Goal: Task Accomplishment & Management: Use online tool/utility

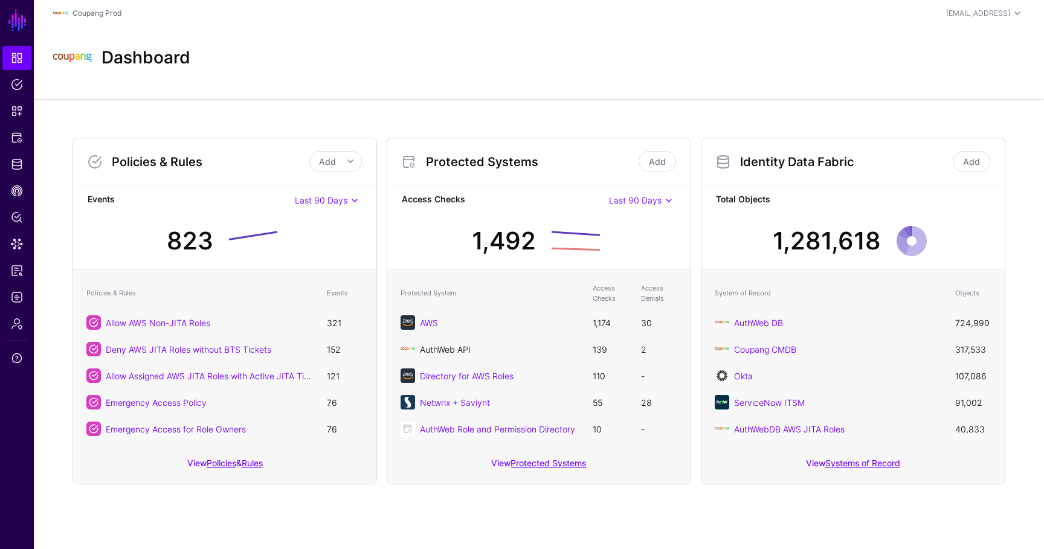
click at [450, 345] on link "AuthWeb API" at bounding box center [445, 349] width 51 height 10
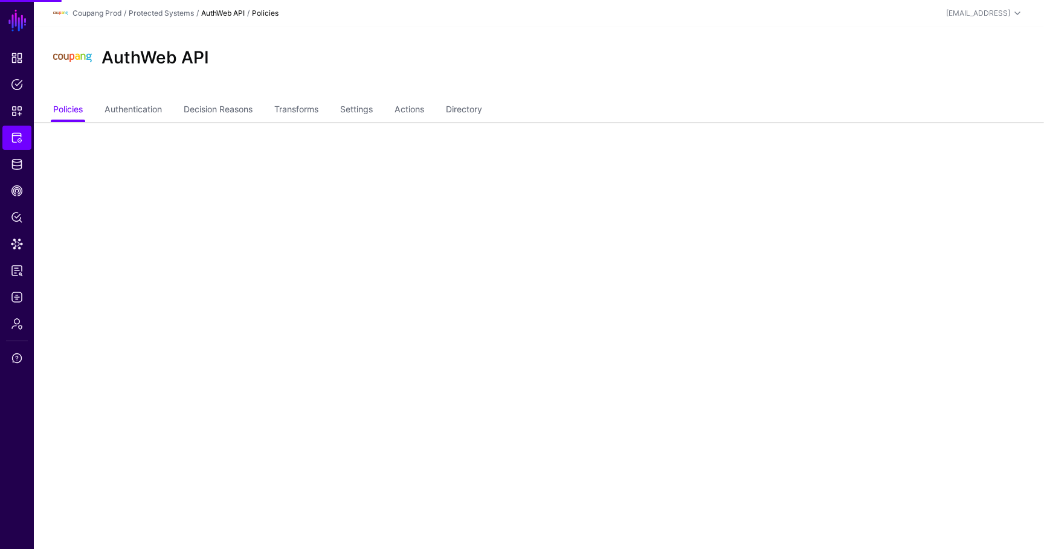
click at [479, 97] on div "AuthWeb API" at bounding box center [539, 63] width 1010 height 73
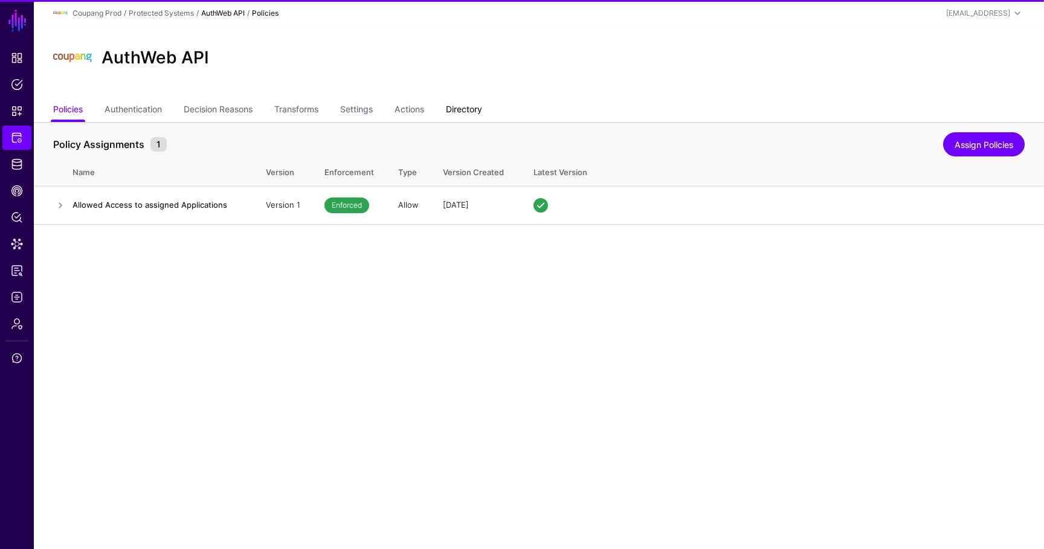
click at [479, 105] on link "Directory" at bounding box center [464, 110] width 36 height 23
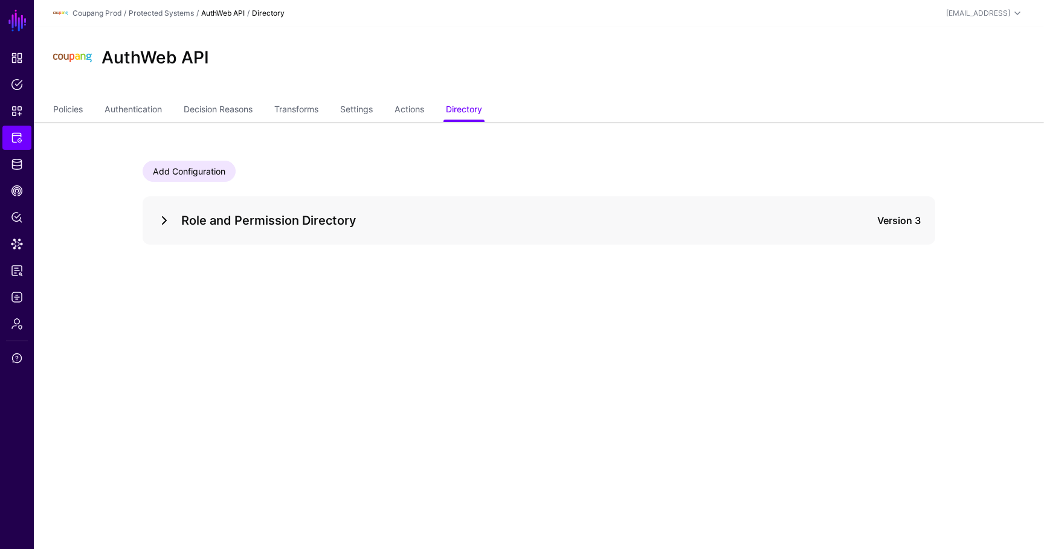
click at [158, 218] on link at bounding box center [164, 220] width 15 height 15
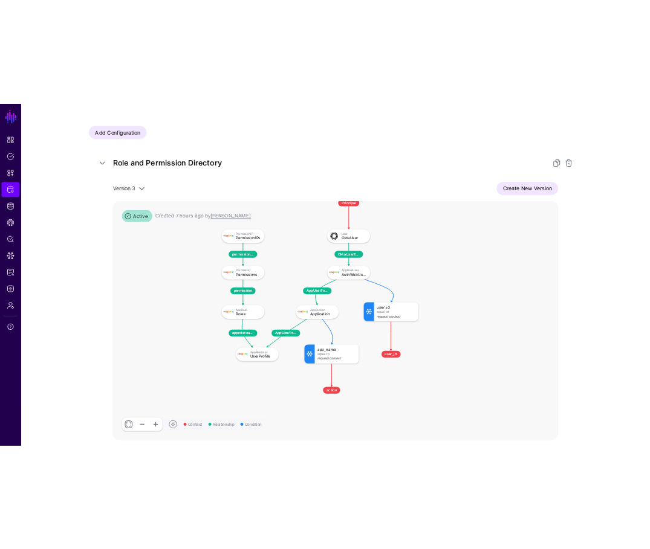
scroll to position [126, 0]
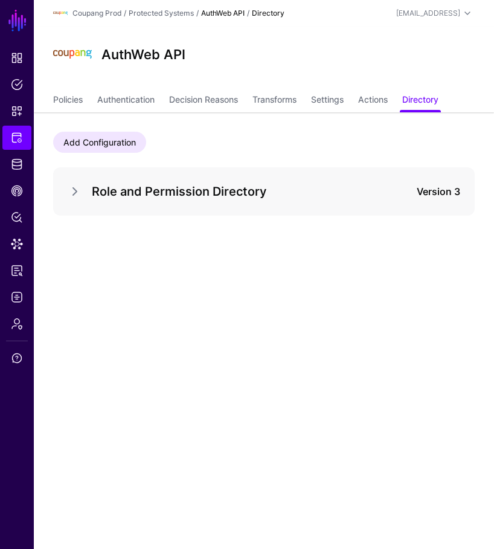
click at [76, 181] on div "Role and Permission Directory Version 3" at bounding box center [264, 191] width 422 height 48
click at [72, 184] on div "Role and Permission Directory Version 3" at bounding box center [264, 191] width 393 height 19
click at [75, 189] on link at bounding box center [75, 191] width 15 height 15
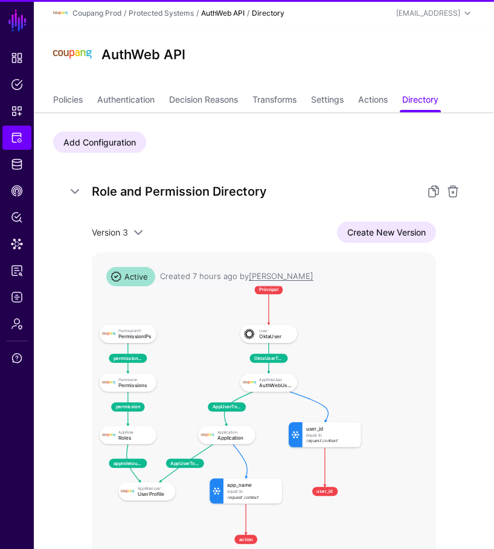
click at [422, 195] on div at bounding box center [436, 191] width 48 height 15
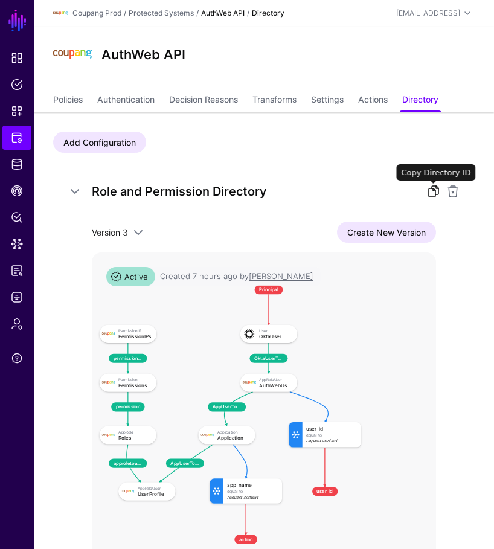
click at [433, 193] on link at bounding box center [434, 191] width 15 height 15
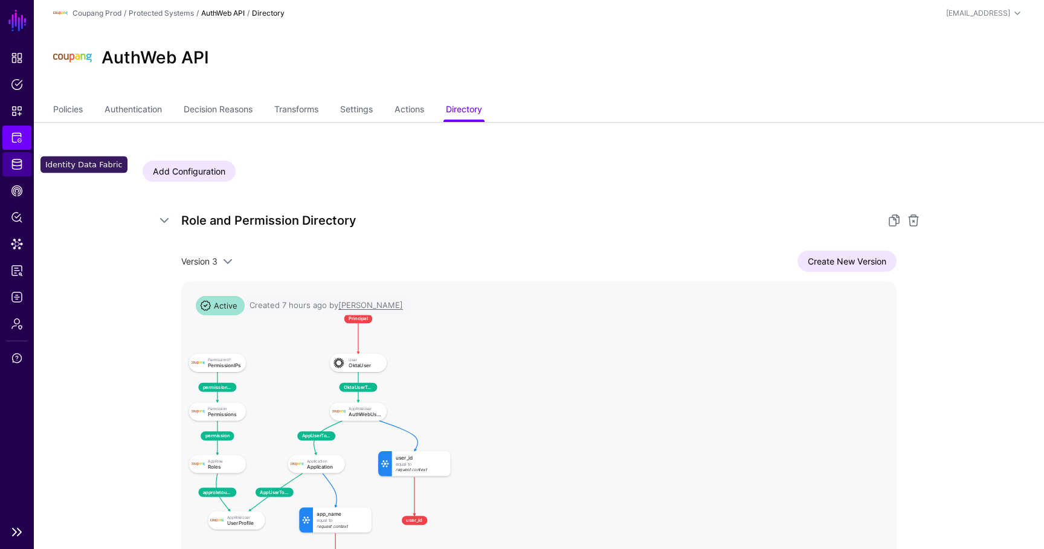
click at [21, 161] on span "Identity Data Fabric" at bounding box center [17, 164] width 12 height 12
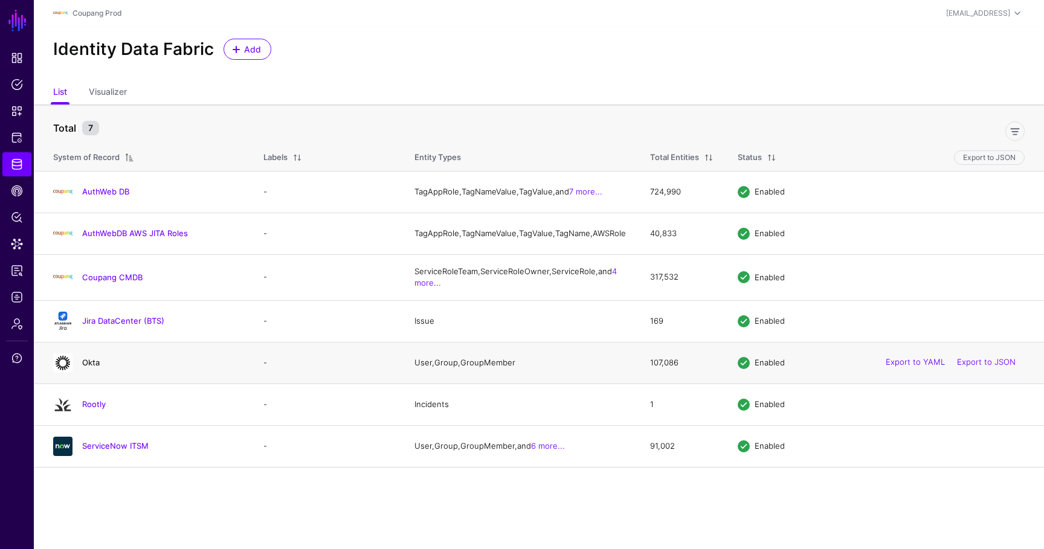
click at [92, 367] on link "Okta" at bounding box center [91, 363] width 18 height 10
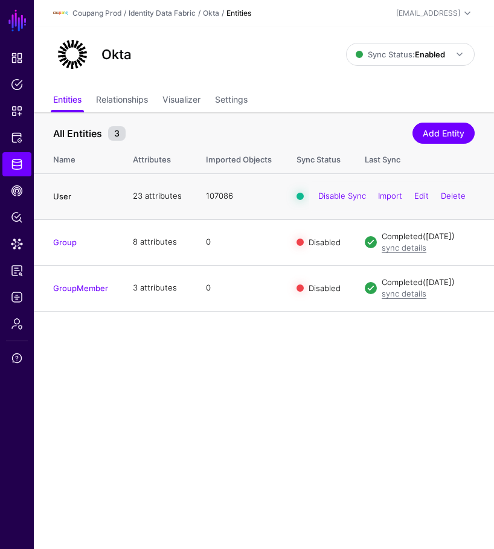
click at [63, 197] on link "User" at bounding box center [62, 197] width 18 height 10
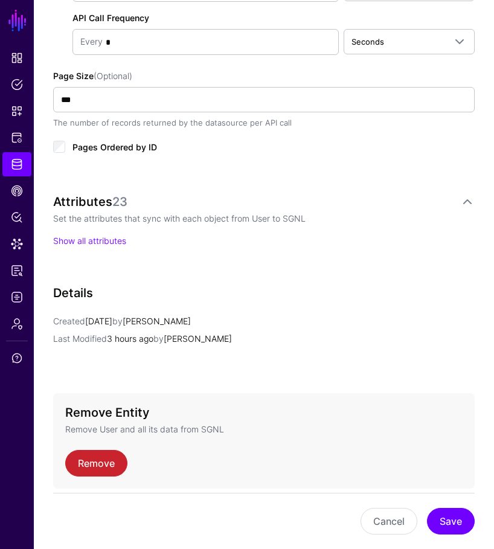
scroll to position [754, 0]
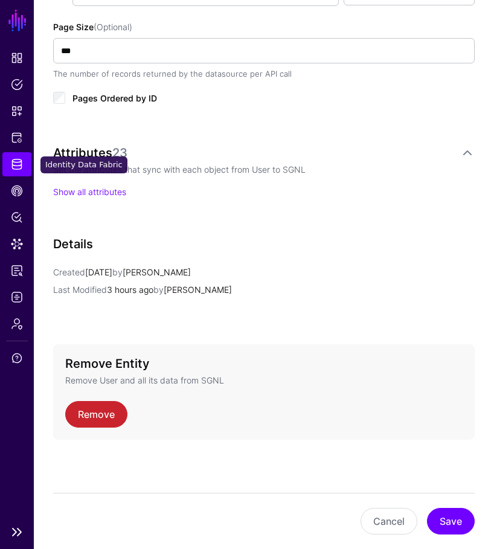
click at [20, 171] on link "Identity Data Fabric" at bounding box center [16, 164] width 29 height 24
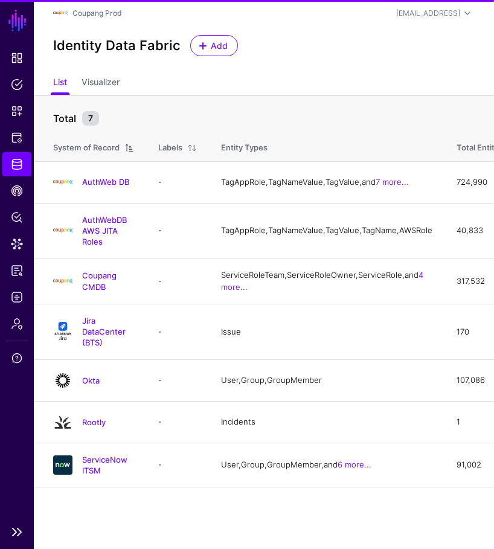
click at [23, 152] on ul "Dashboard Policies Snippets Protected Systems Identity Data Fabric CAEP Hub Pol…" at bounding box center [17, 282] width 34 height 473
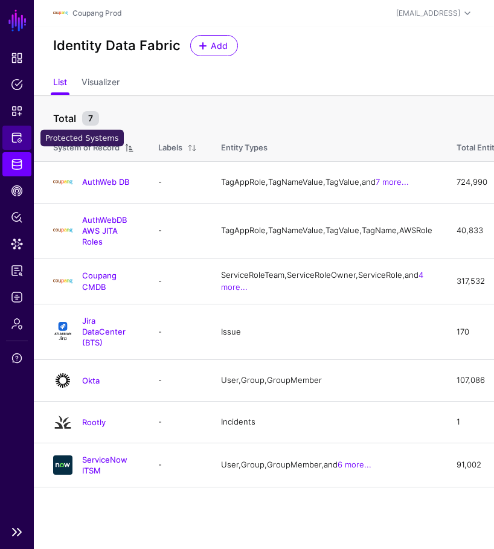
click at [22, 143] on span "Protected Systems" at bounding box center [17, 138] width 12 height 12
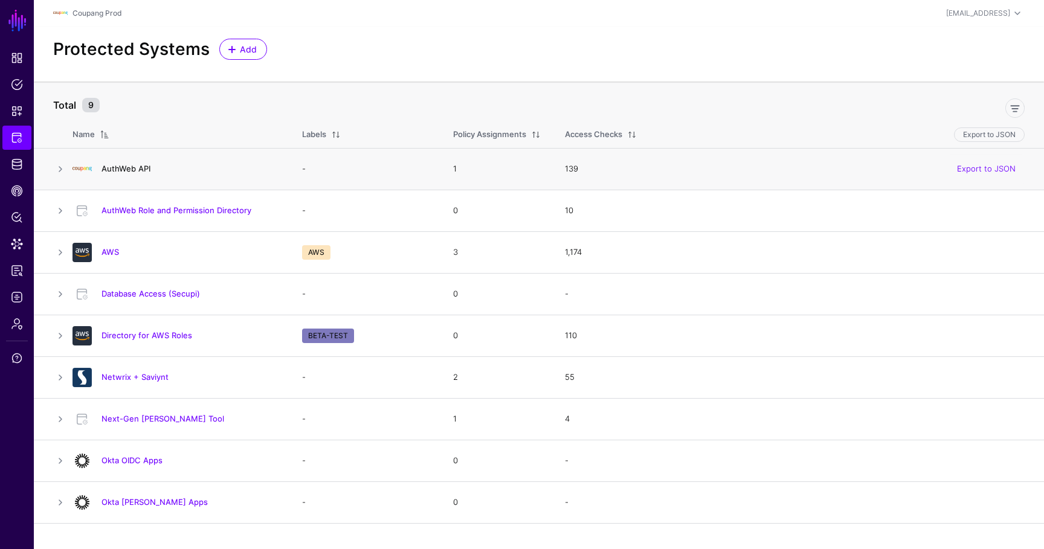
click at [137, 170] on link "AuthWeb API" at bounding box center [126, 169] width 49 height 10
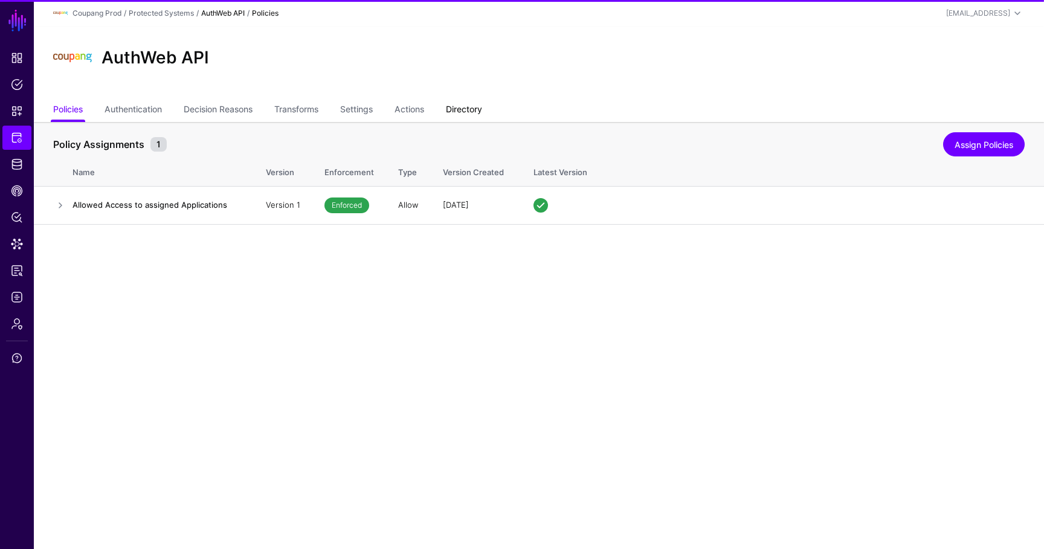
click at [468, 116] on link "Directory" at bounding box center [464, 110] width 36 height 23
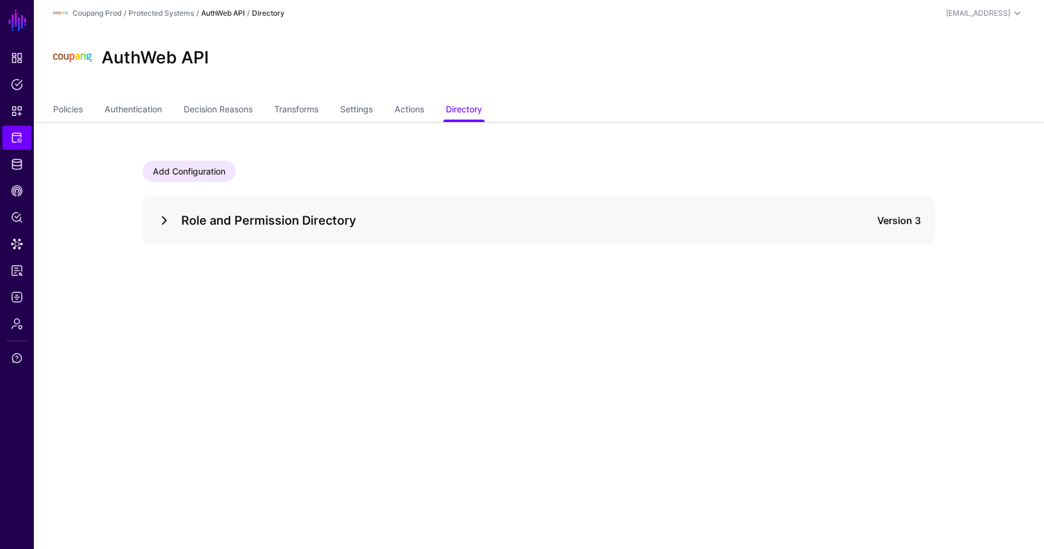
click at [163, 226] on link at bounding box center [164, 220] width 15 height 15
click at [167, 224] on link at bounding box center [164, 220] width 15 height 15
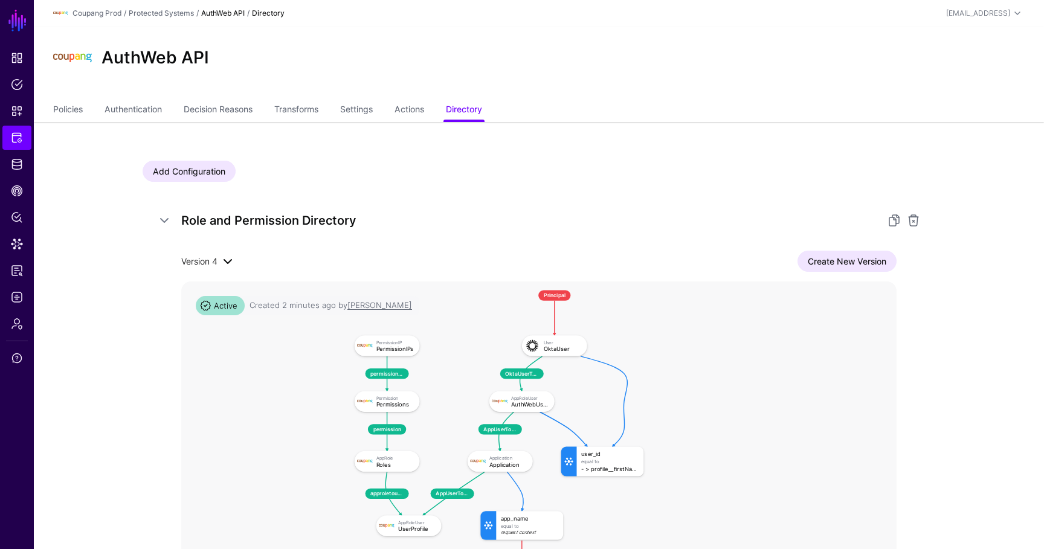
click at [226, 257] on span at bounding box center [228, 261] width 15 height 15
click at [229, 308] on div "Version 3" at bounding box center [229, 303] width 77 height 12
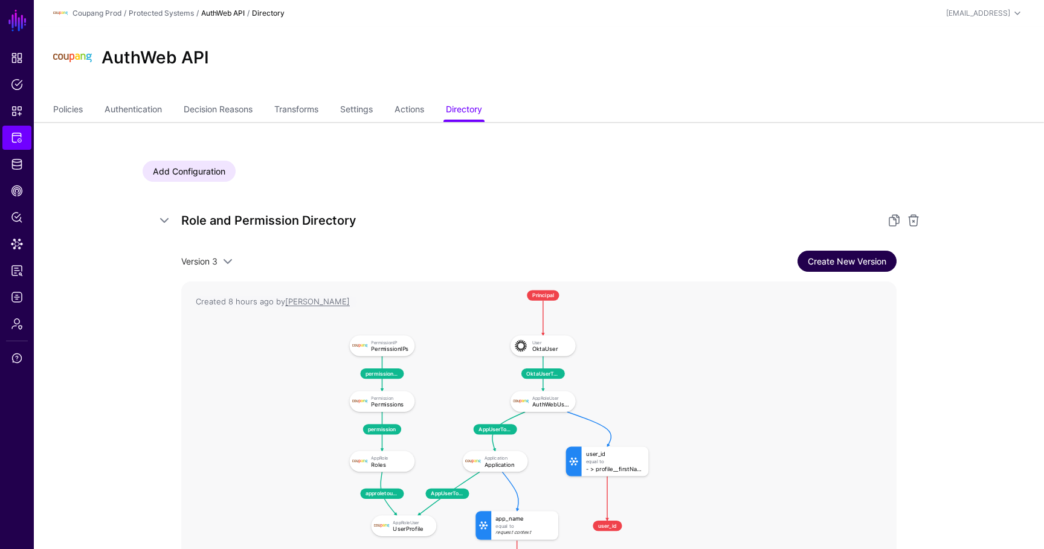
click at [830, 260] on link "Create New Version" at bounding box center [847, 261] width 99 height 21
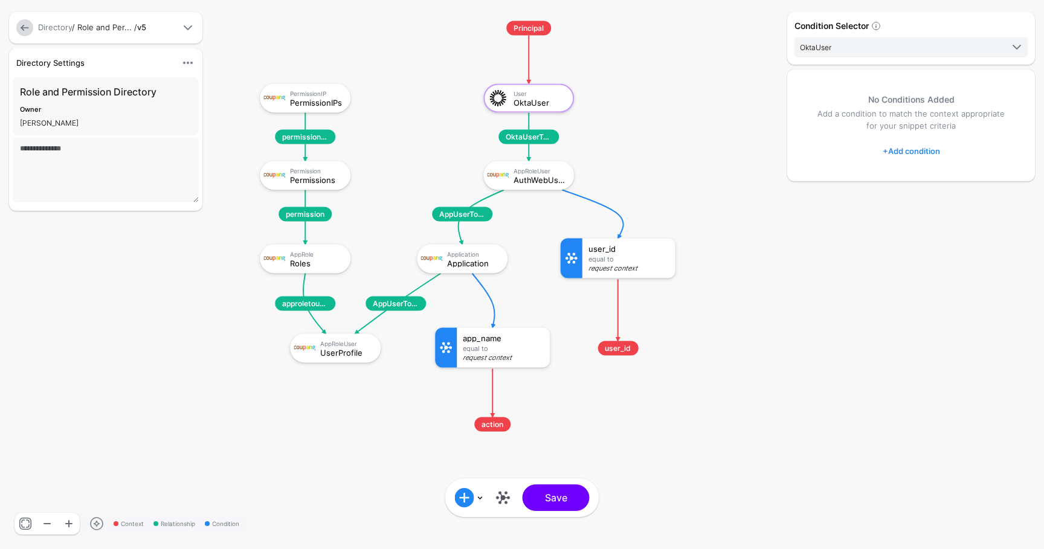
click at [24, 29] on link at bounding box center [24, 27] width 17 height 17
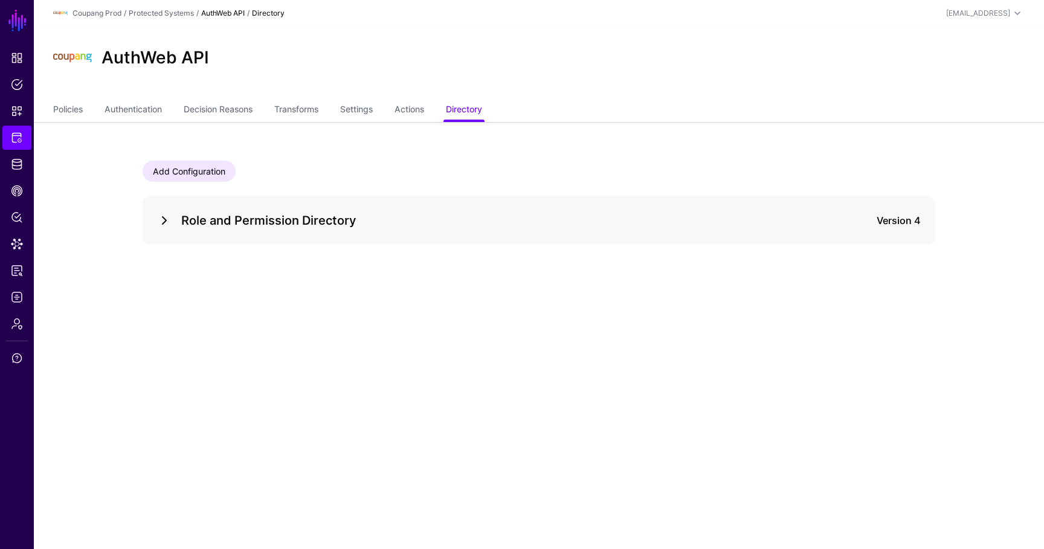
click at [170, 216] on link at bounding box center [164, 220] width 15 height 15
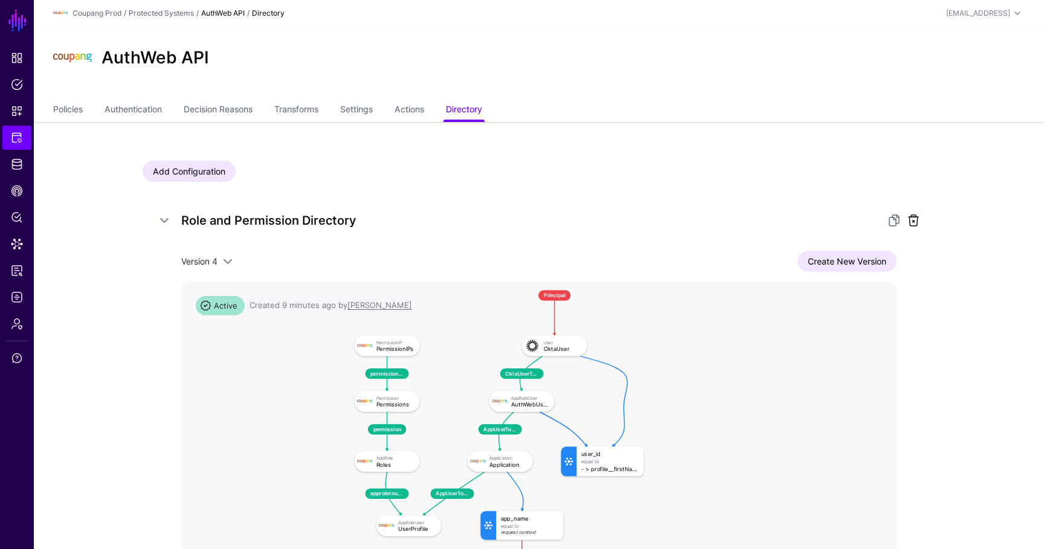
click at [906, 225] on link at bounding box center [913, 220] width 15 height 15
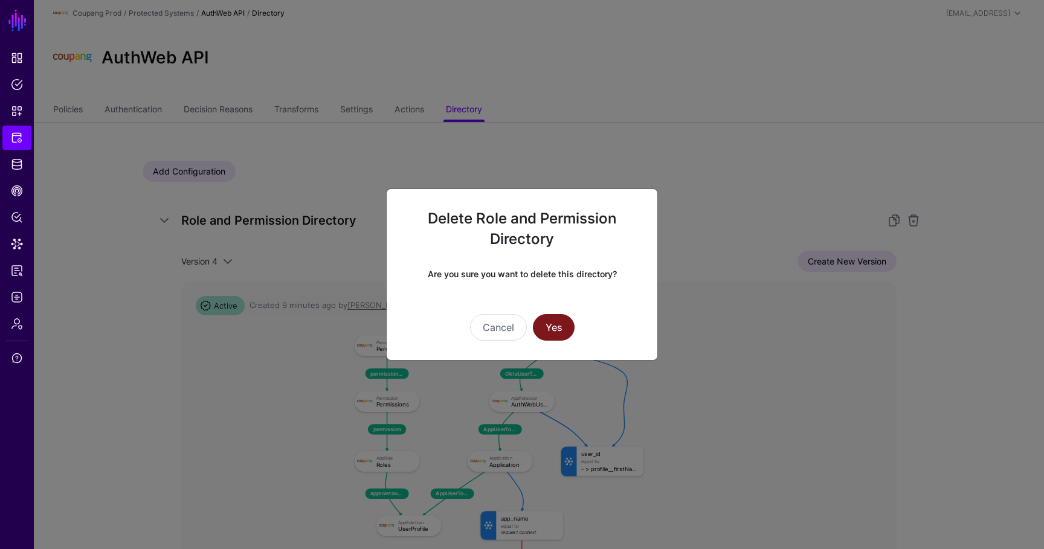
click at [558, 326] on button "Yes" at bounding box center [554, 327] width 42 height 27
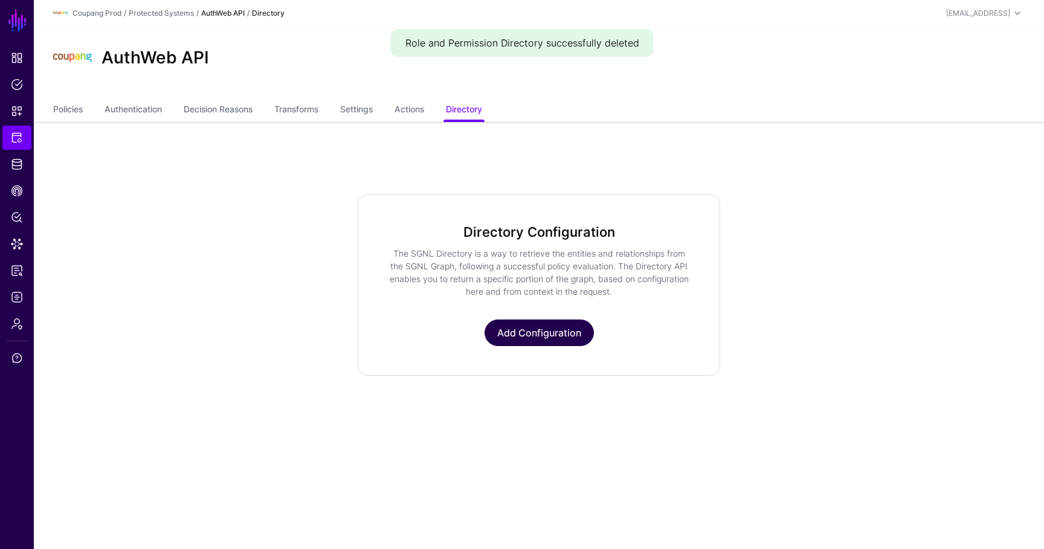
click at [512, 324] on link "Add Configuration" at bounding box center [539, 333] width 109 height 27
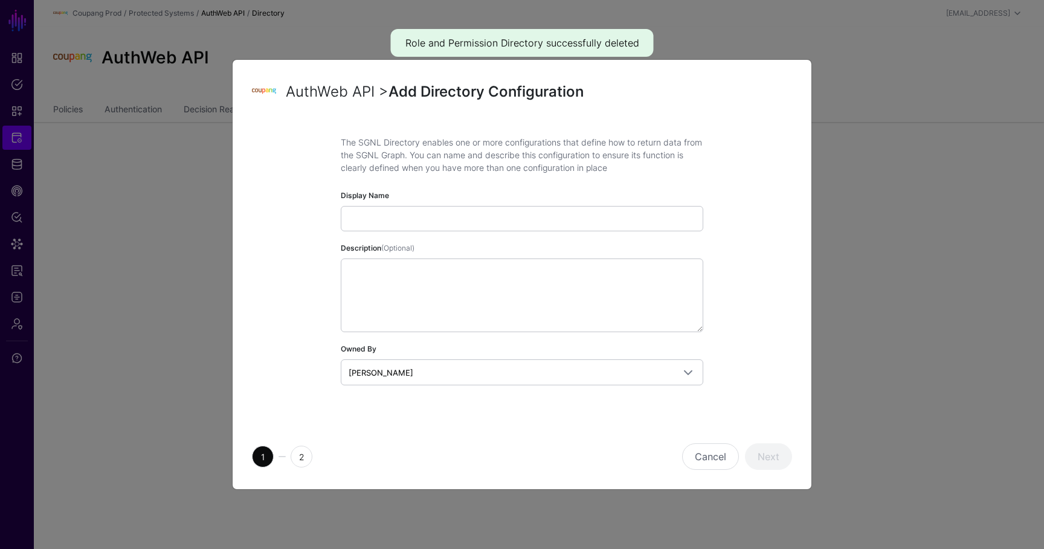
click at [439, 211] on input "Display Name" at bounding box center [522, 218] width 363 height 25
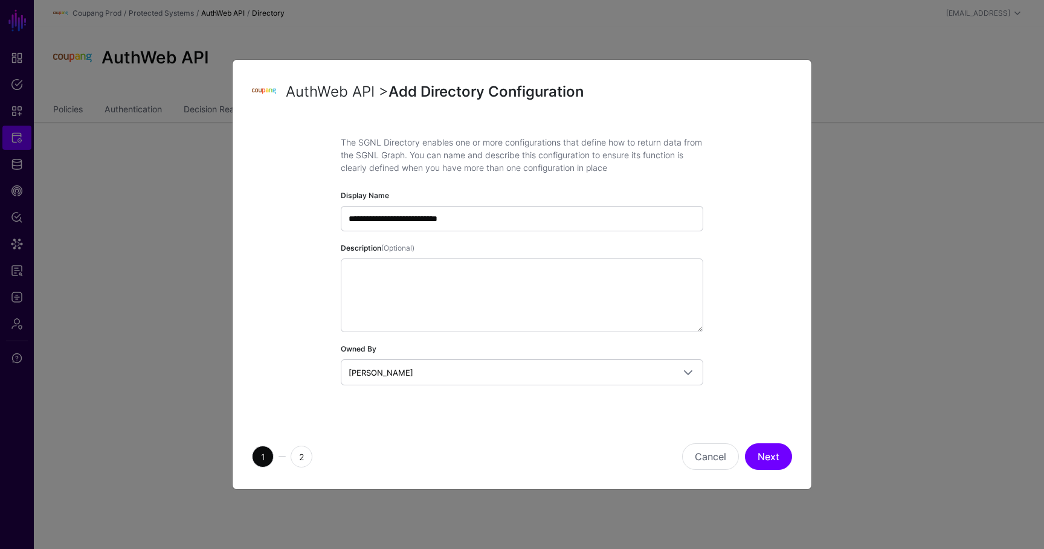
type input "**********"
click at [785, 442] on div "1 2 Cancel Next" at bounding box center [522, 456] width 579 height 65
click at [770, 464] on button "Next" at bounding box center [768, 457] width 47 height 27
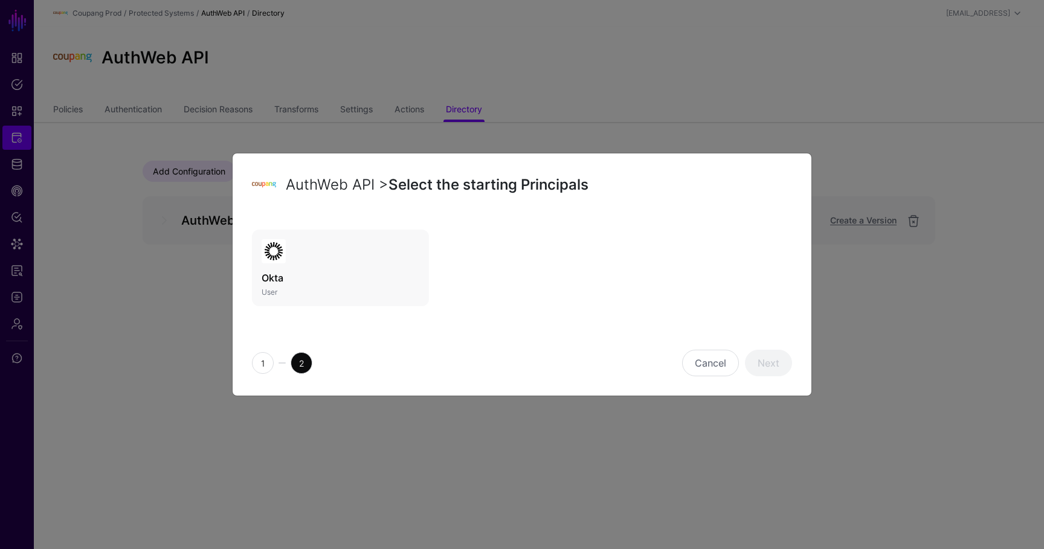
click at [405, 291] on p "User" at bounding box center [341, 293] width 158 height 10
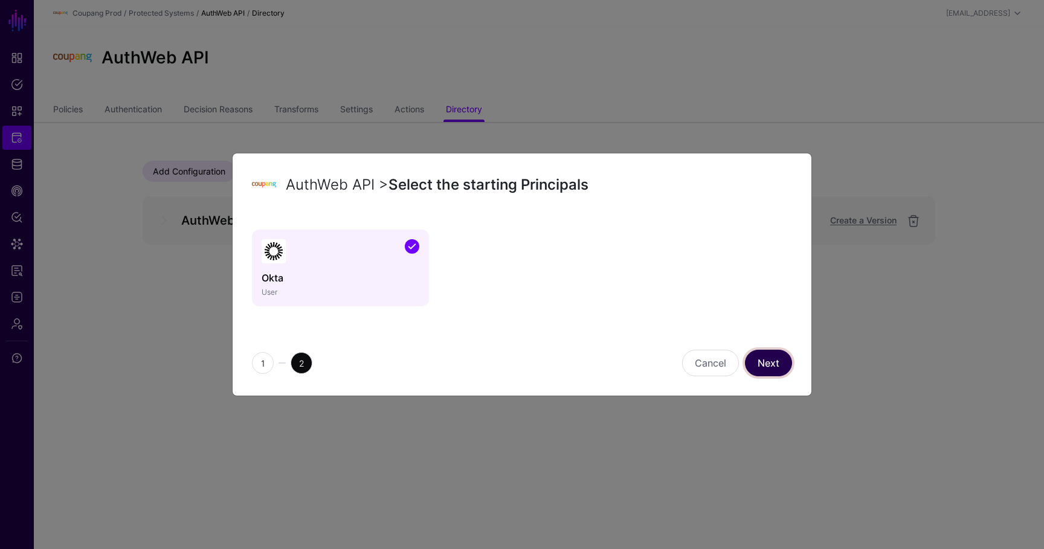
click at [775, 363] on link "Next" at bounding box center [768, 363] width 47 height 27
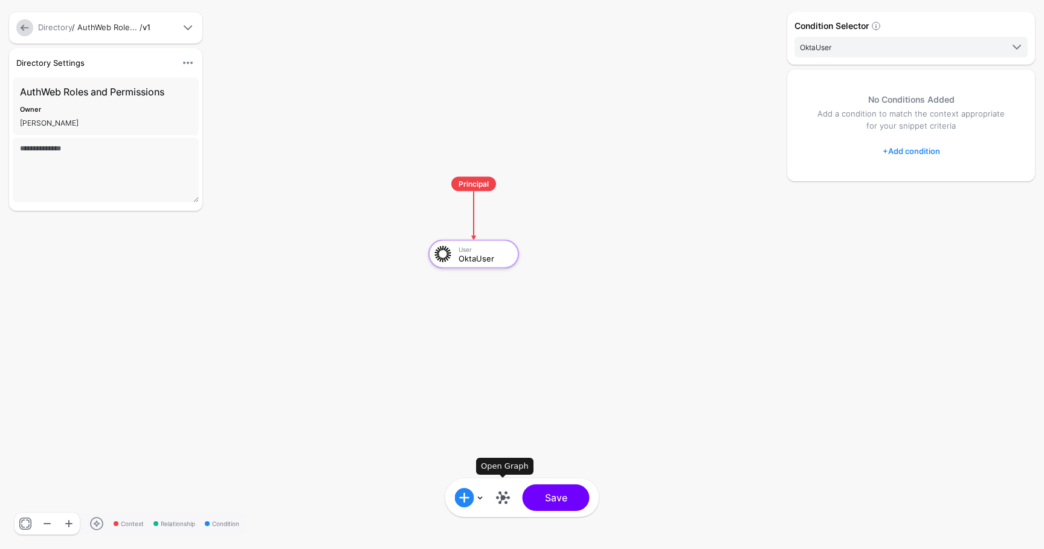
click at [503, 499] on link at bounding box center [503, 497] width 19 height 19
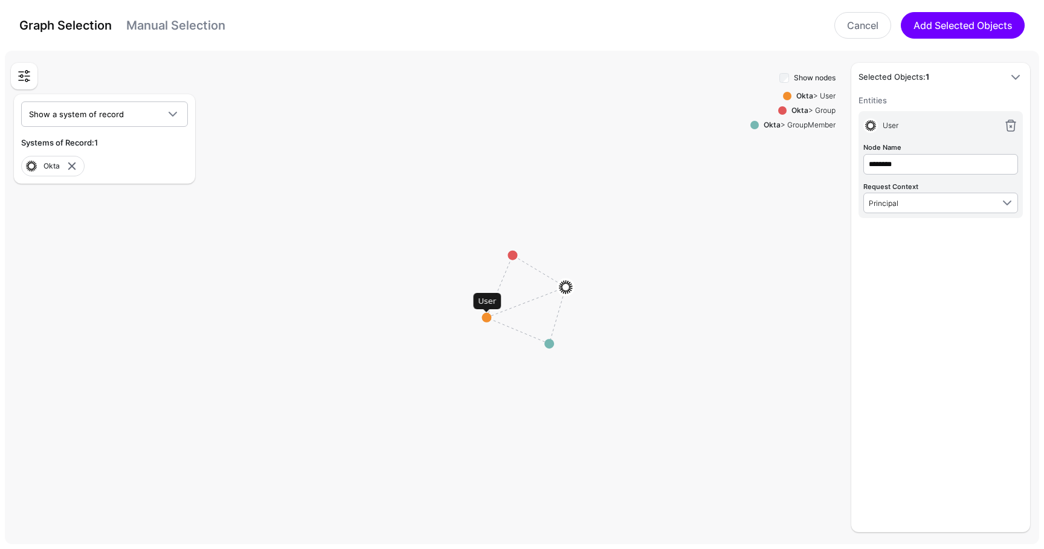
click at [487, 319] on circle at bounding box center [487, 318] width 10 height 10
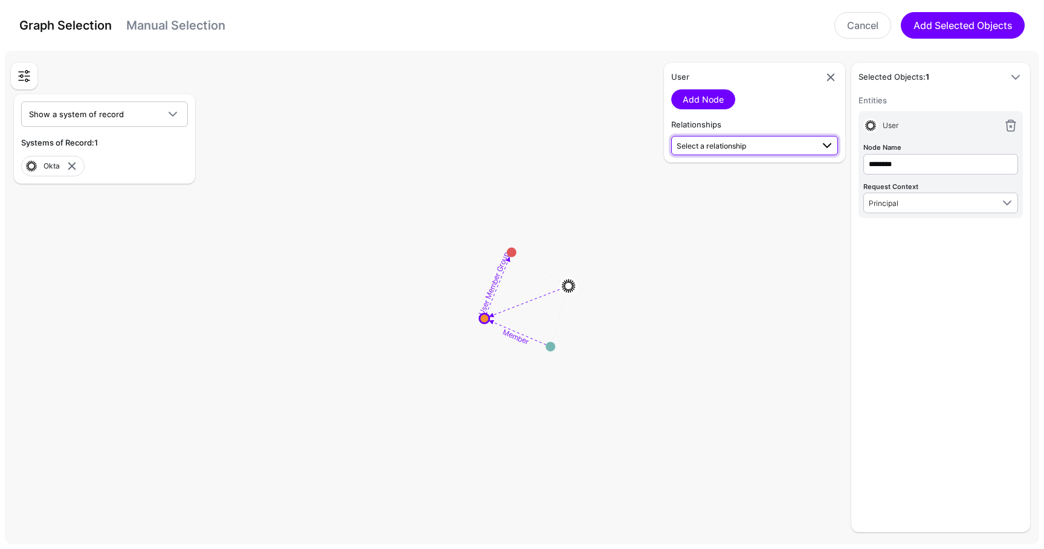
click at [723, 147] on span "Select a relationship" at bounding box center [711, 145] width 69 height 9
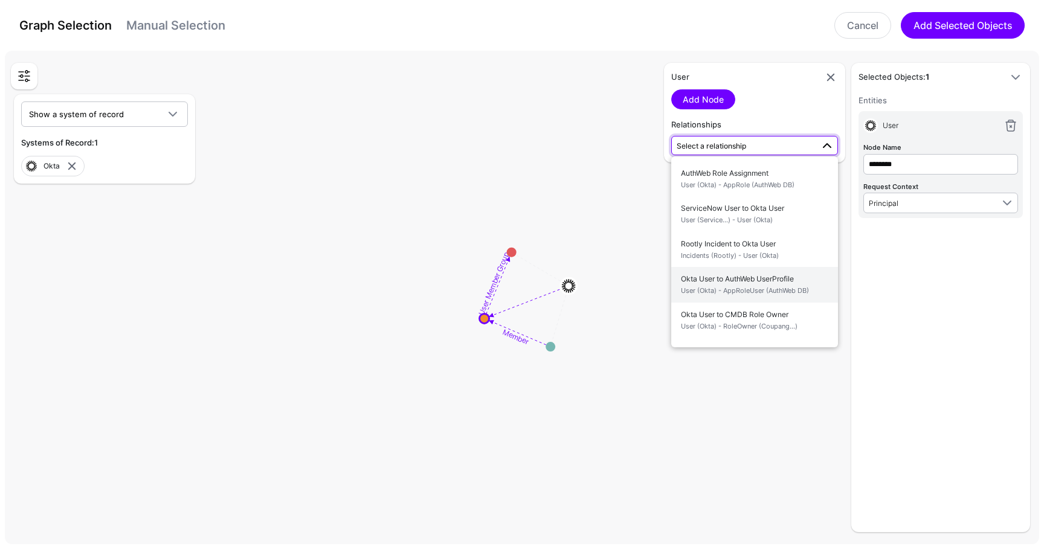
click at [754, 280] on span "Okta User to AuthWeb UserProfile User (Okta) - AppRoleUser (AuthWeb DB)" at bounding box center [754, 285] width 147 height 28
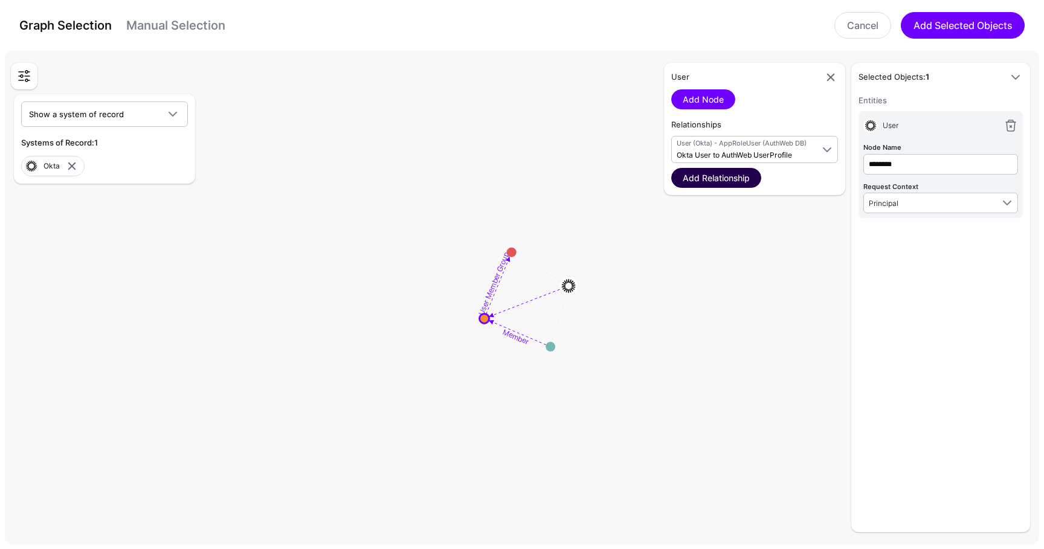
click at [727, 184] on link "Add Relationship" at bounding box center [716, 178] width 90 height 20
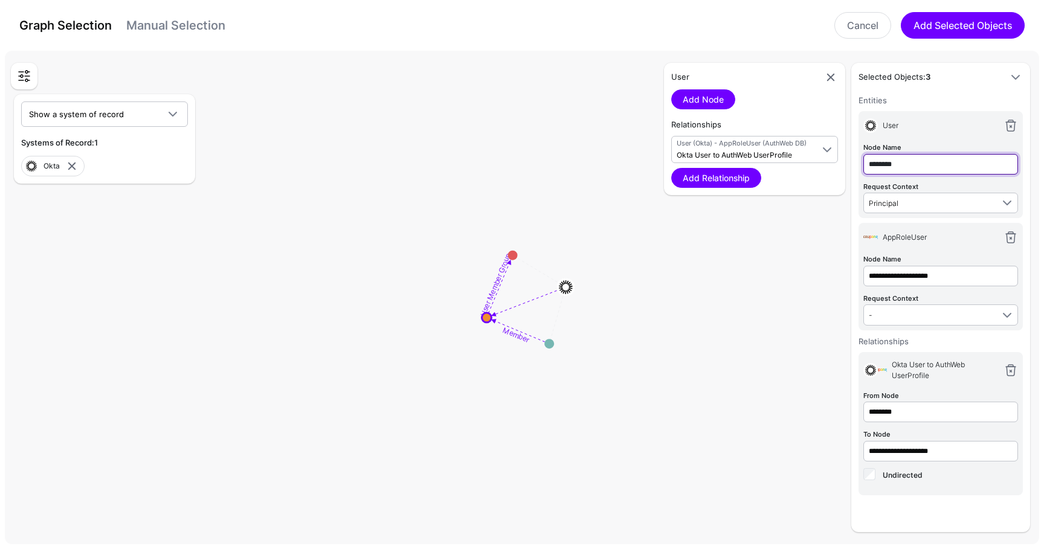
click at [913, 169] on input "********" at bounding box center [941, 164] width 155 height 21
type input "****"
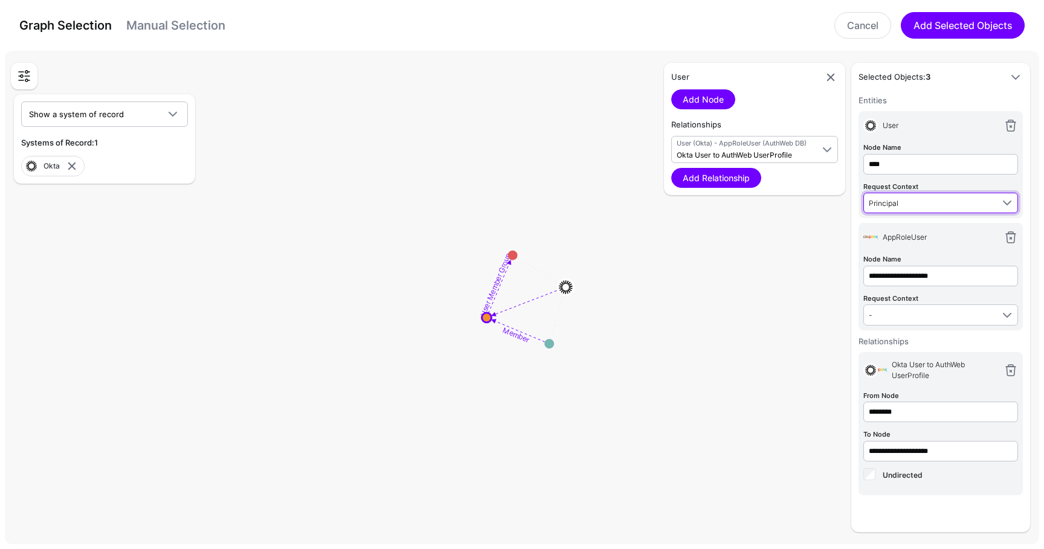
type input "****"
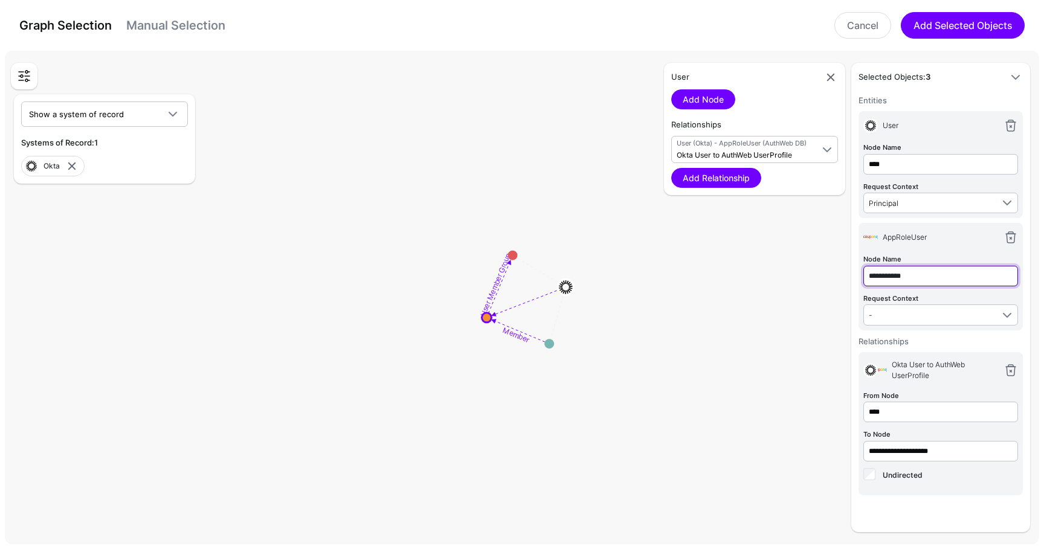
type input "**********"
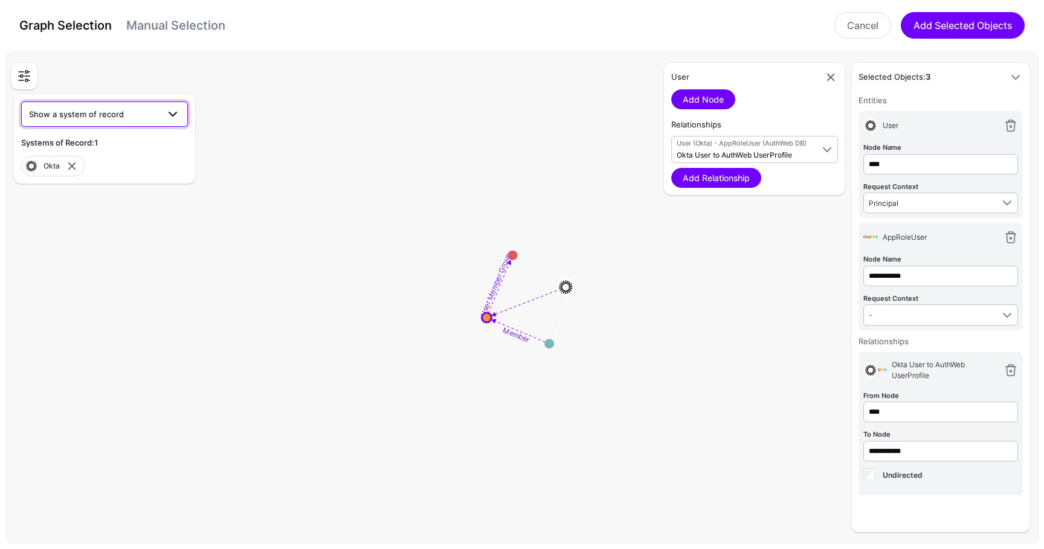
click at [132, 117] on span "Show a system of record" at bounding box center [93, 114] width 129 height 13
click at [115, 150] on button "AuthWeb DB" at bounding box center [104, 142] width 167 height 19
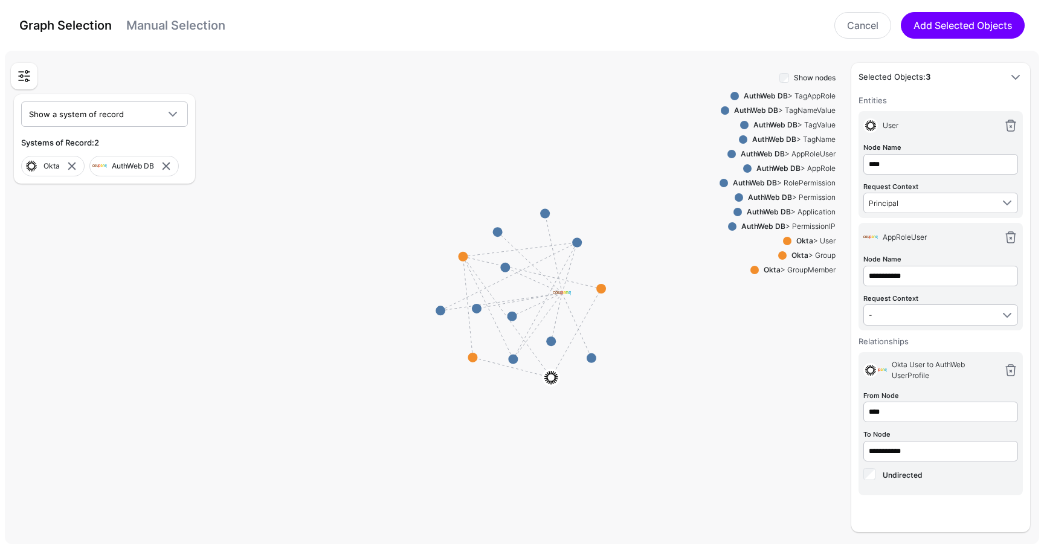
click at [776, 206] on div "Show nodes AuthWeb DB > TagAppRole AuthWeb DB > TagNameValue AuthWeb DB > TagVa…" at bounding box center [778, 301] width 116 height 462
click at [776, 210] on strong "AuthWeb DB" at bounding box center [769, 211] width 44 height 9
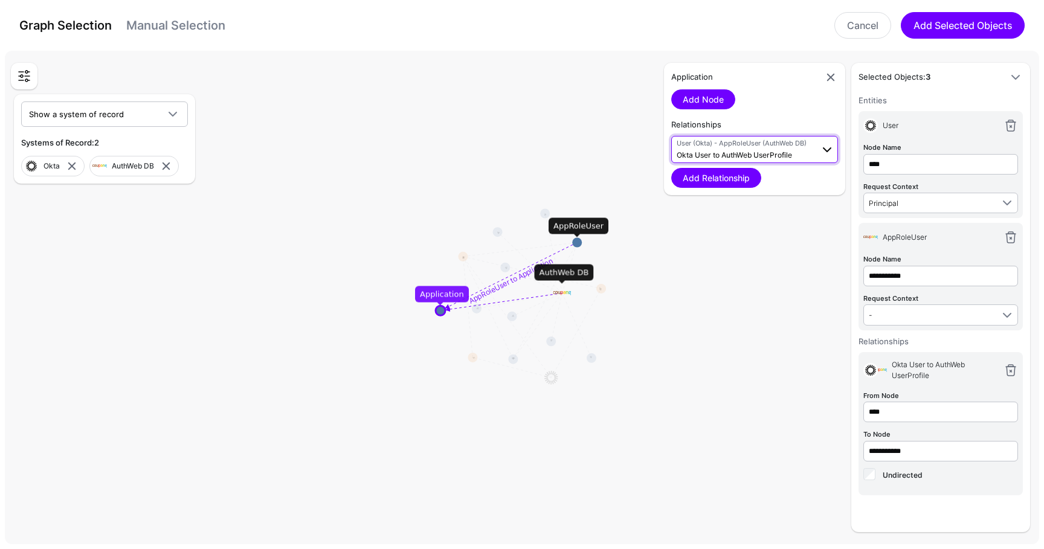
click at [732, 152] on span "Okta User to AuthWeb UserProfile" at bounding box center [734, 154] width 115 height 9
click at [741, 183] on span "AppRoleUser to Application AppRoleUser (AuthWeb DB) - Application (AuthWeb DB)" at bounding box center [754, 192] width 147 height 38
click at [735, 187] on link "Add Relationship" at bounding box center [716, 178] width 90 height 20
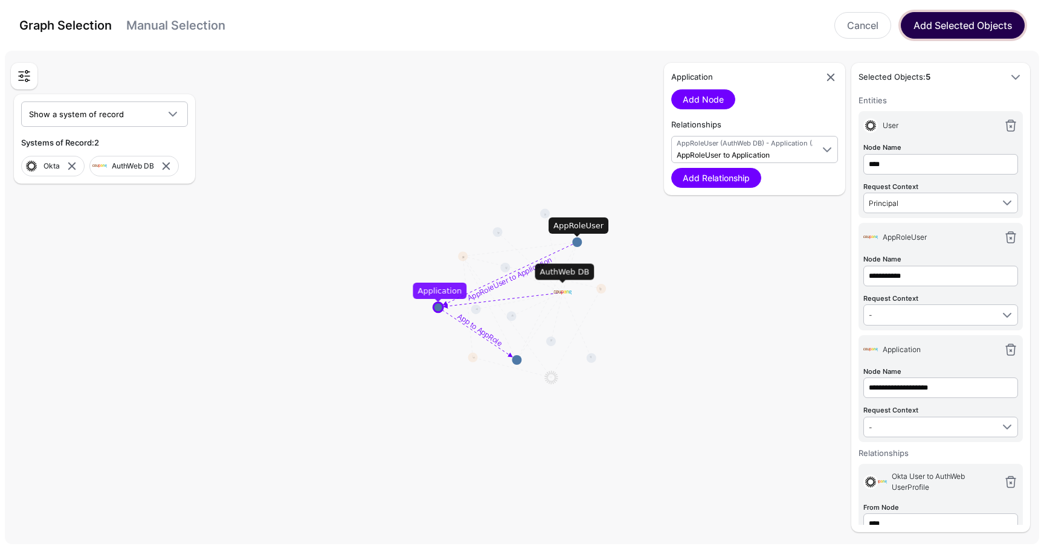
click at [923, 36] on button "Add Selected Objects" at bounding box center [963, 25] width 124 height 27
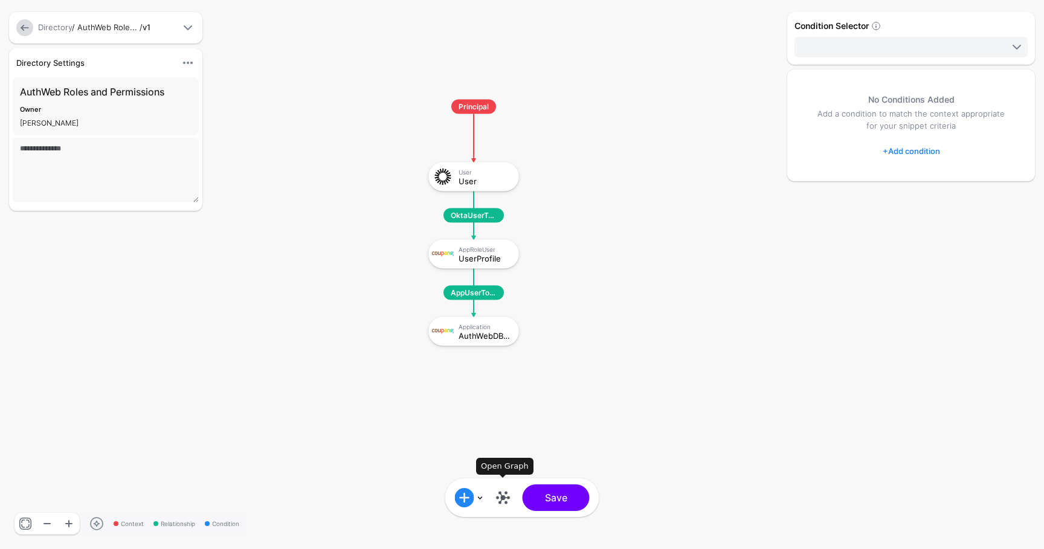
click at [506, 501] on link at bounding box center [503, 497] width 19 height 19
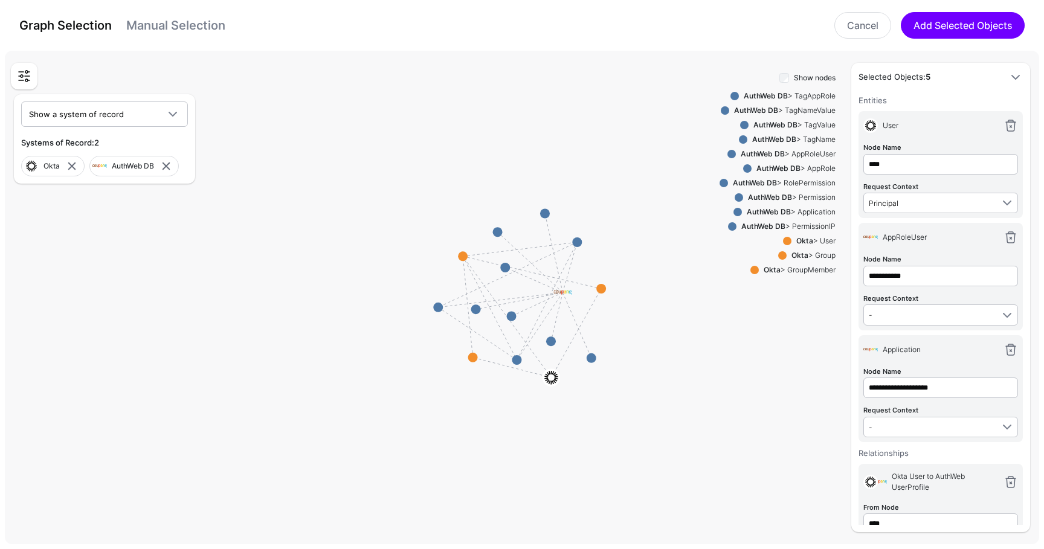
click at [812, 172] on div "AuthWeb DB > AppRole" at bounding box center [794, 168] width 84 height 11
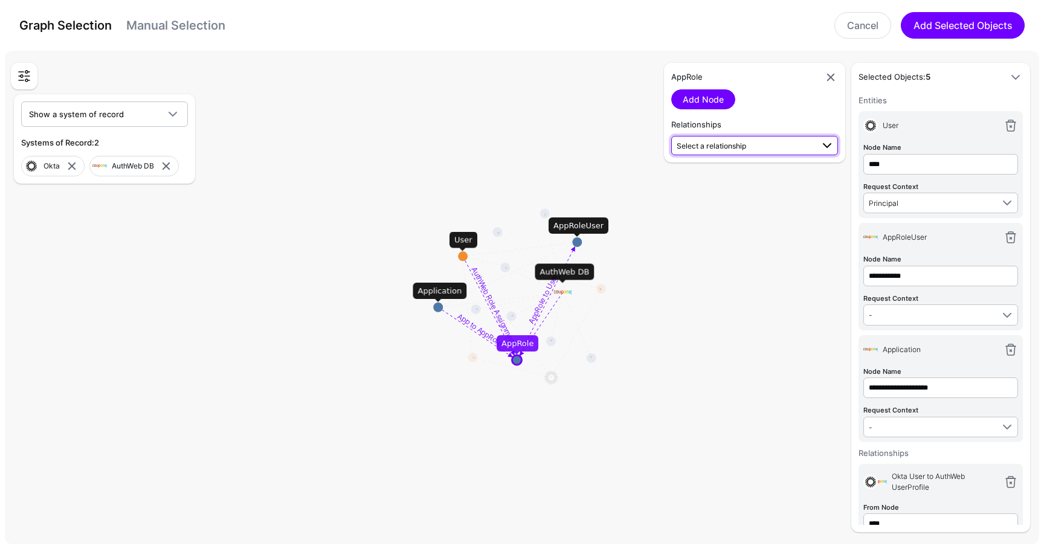
click at [749, 141] on span "Select a relationship" at bounding box center [745, 145] width 136 height 13
click at [630, 157] on rect at bounding box center [527, 300] width 104418 height 49852
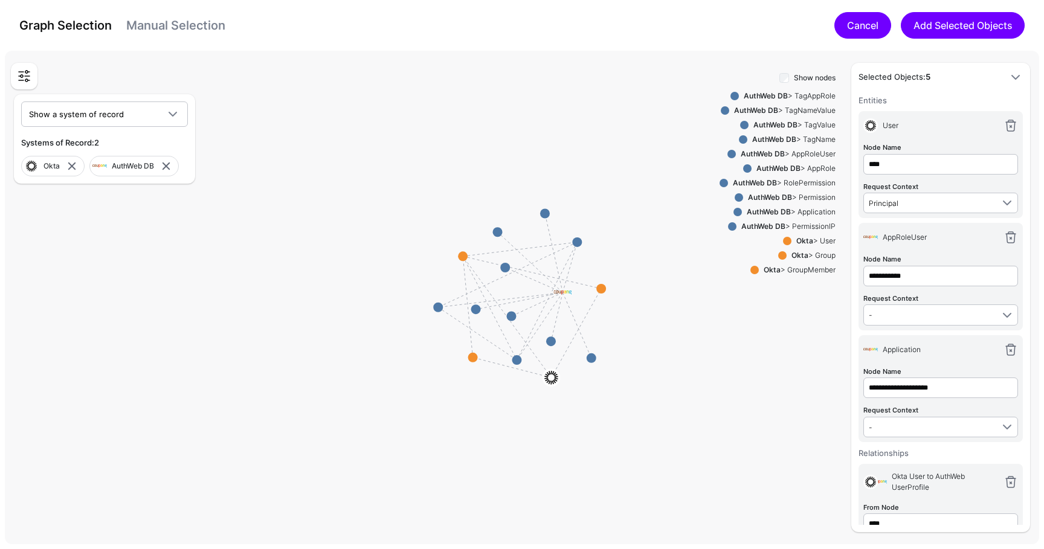
click at [856, 23] on link "Cancel" at bounding box center [863, 25] width 57 height 27
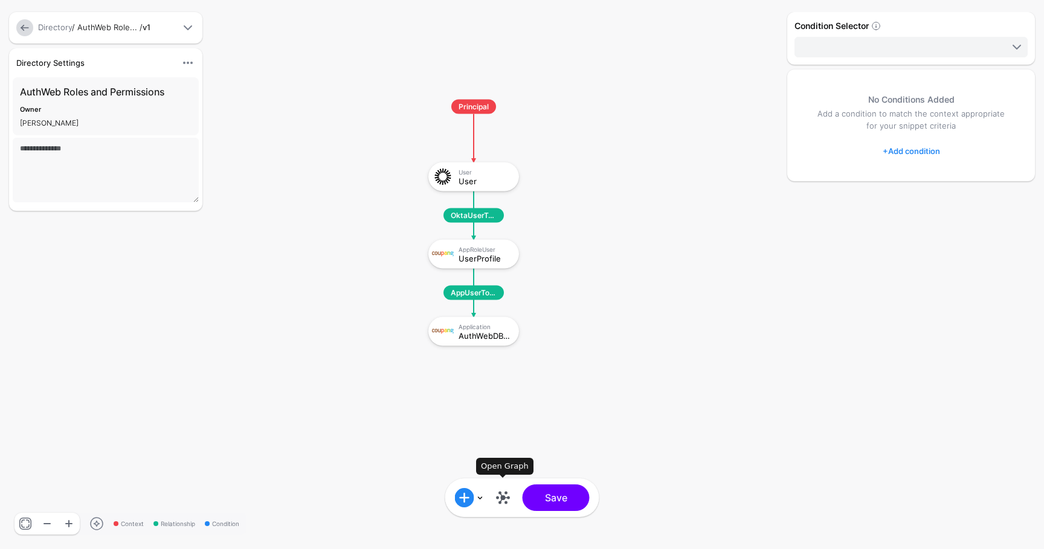
click at [509, 496] on link at bounding box center [503, 497] width 19 height 19
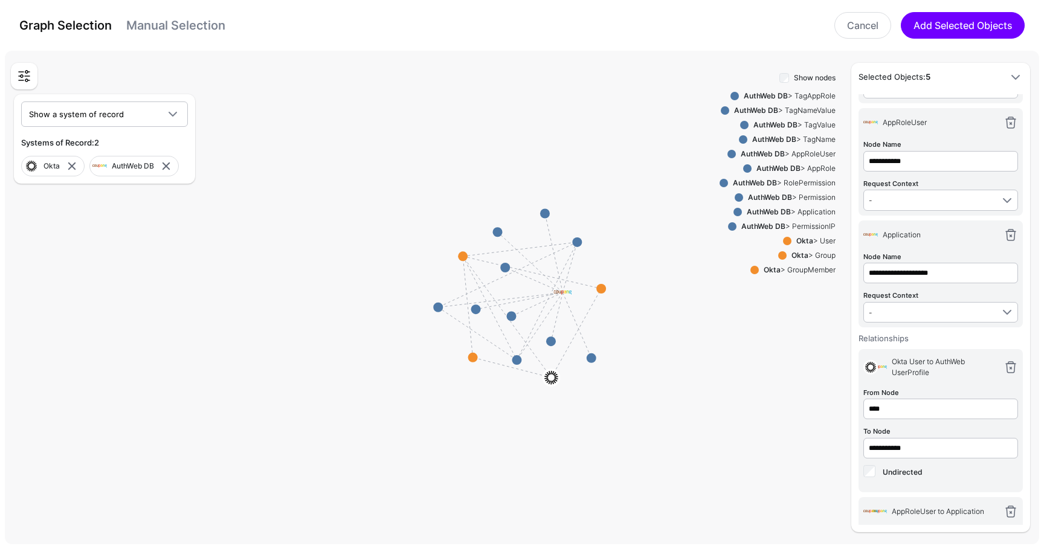
scroll to position [224, 0]
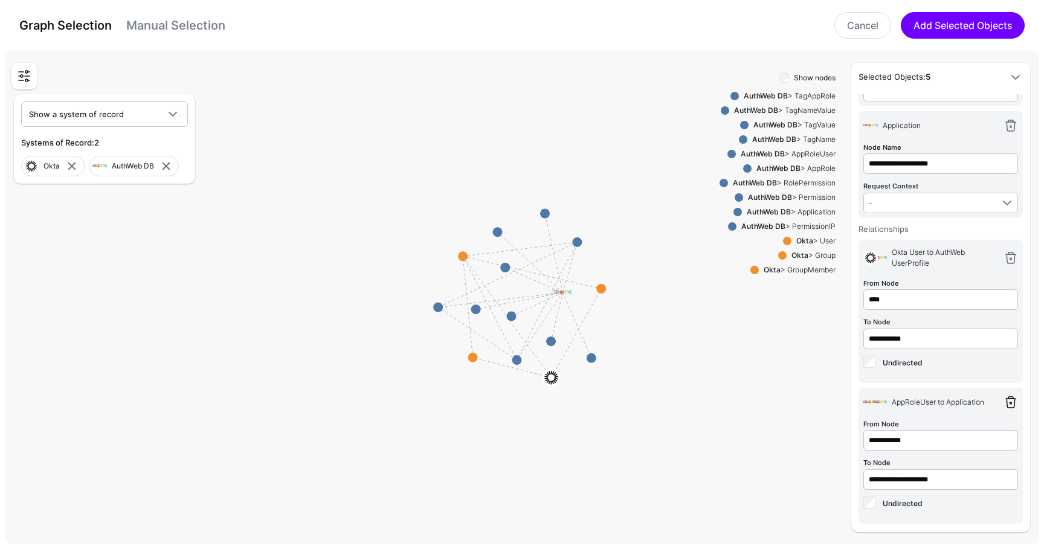
click at [1010, 400] on link at bounding box center [1011, 402] width 15 height 15
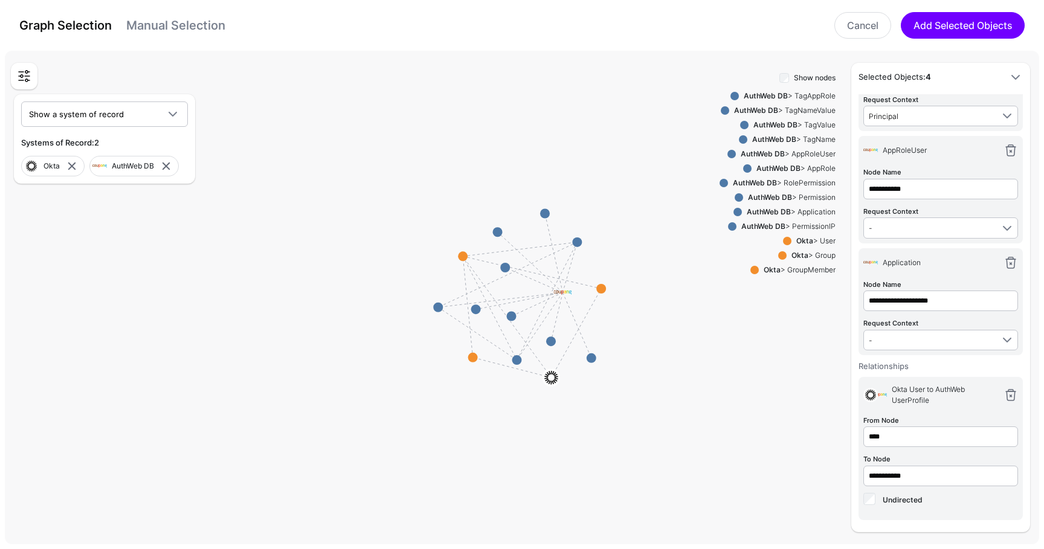
scroll to position [84, 0]
click at [1013, 395] on link at bounding box center [1011, 398] width 15 height 15
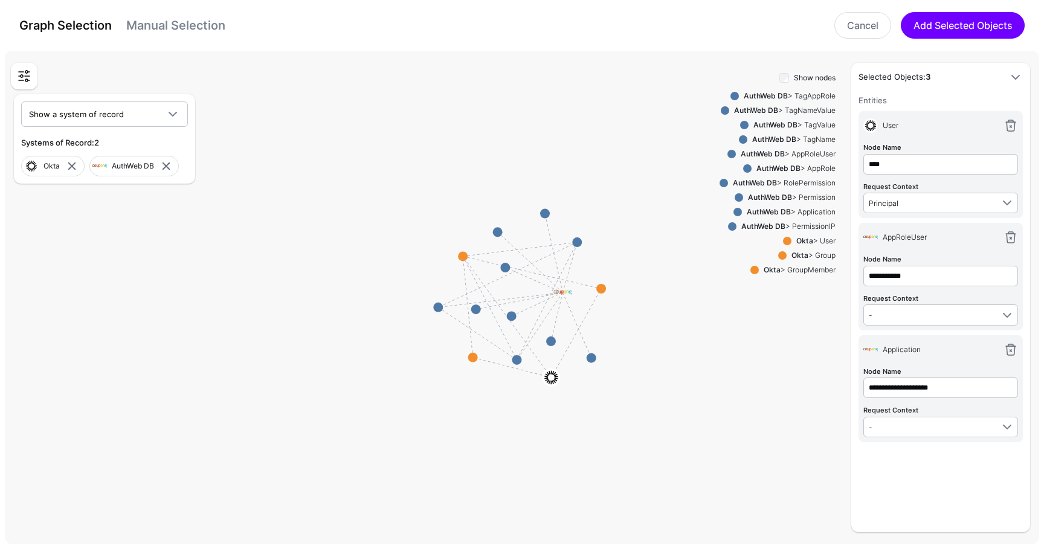
scroll to position [0, 0]
click at [1007, 350] on link at bounding box center [1011, 350] width 15 height 15
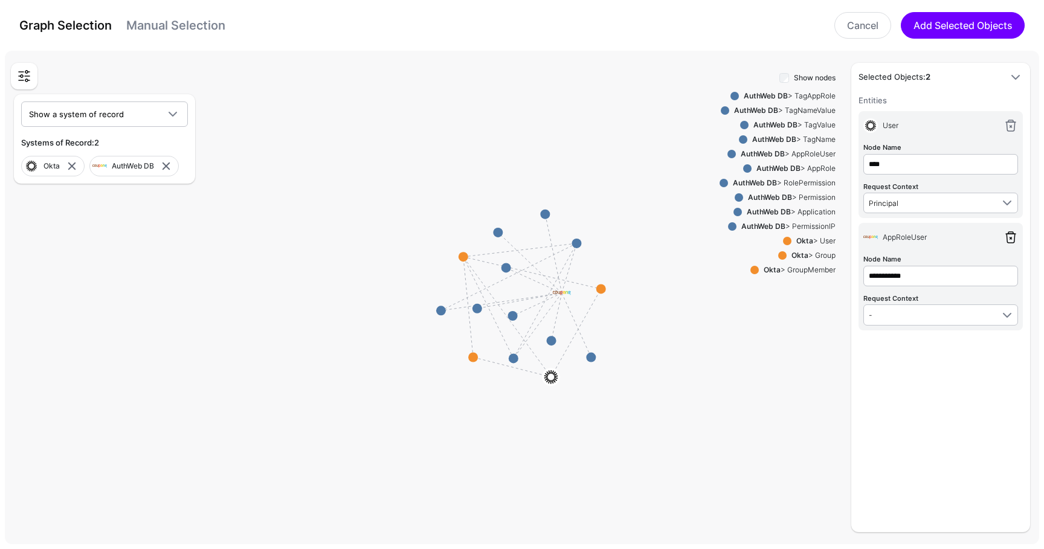
click at [1006, 238] on link at bounding box center [1011, 237] width 15 height 15
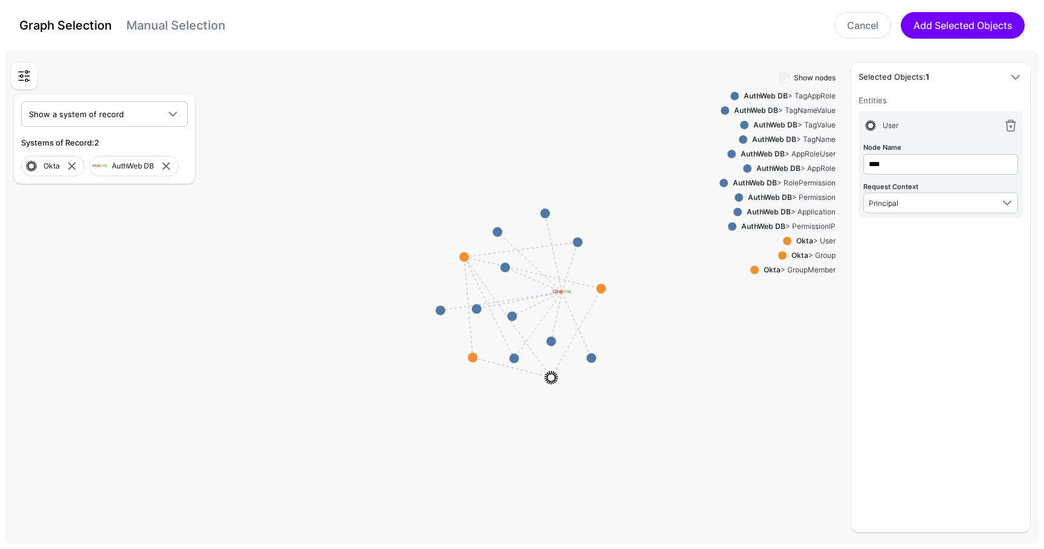
click at [799, 169] on div "AuthWeb DB > AppRole" at bounding box center [794, 168] width 84 height 11
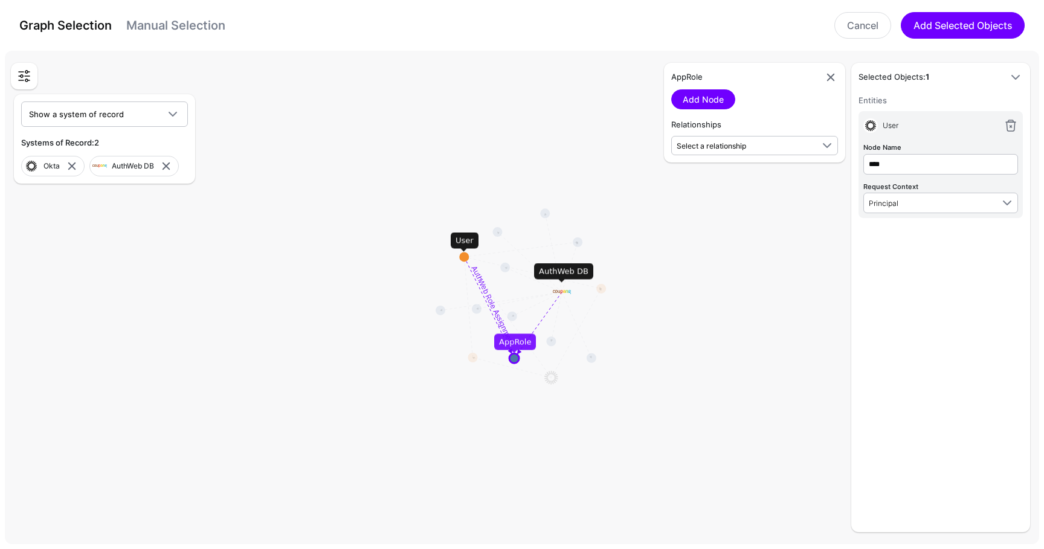
click at [689, 162] on div "AppRole Add Node Relationships Select a relationship AuthWeb Role Assignment Us…" at bounding box center [754, 113] width 181 height 100
click at [689, 155] on link "Select a relationship" at bounding box center [754, 145] width 167 height 19
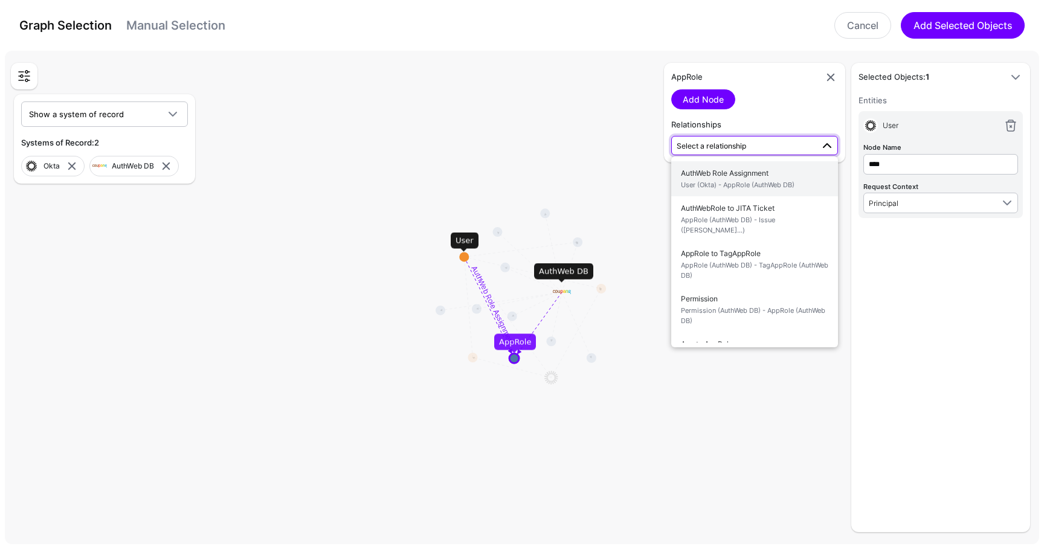
click at [712, 171] on span "AuthWeb Role Assignment User (Okta) - AppRole (AuthWeb DB)" at bounding box center [754, 179] width 147 height 28
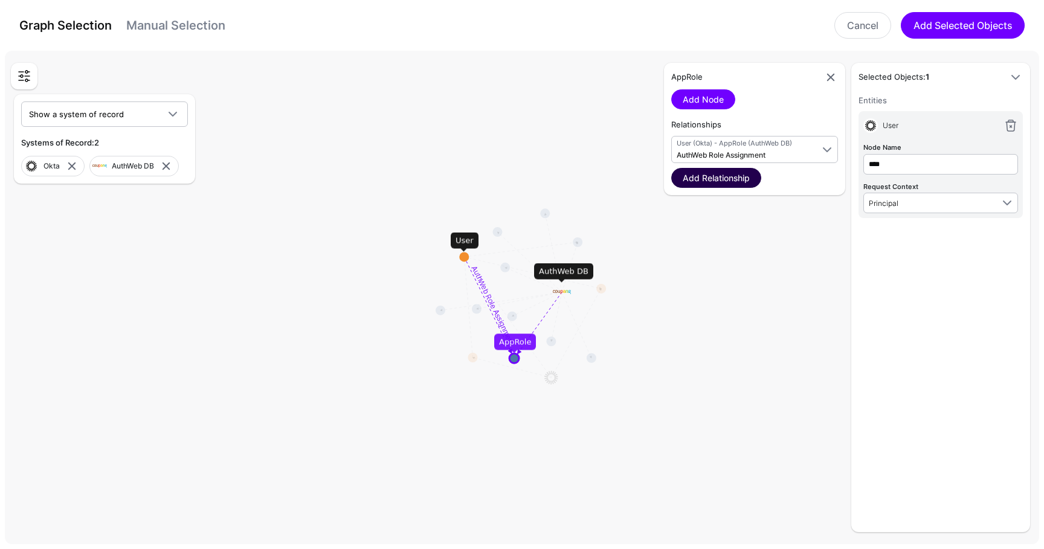
click at [711, 180] on link "Add Relationship" at bounding box center [716, 178] width 90 height 20
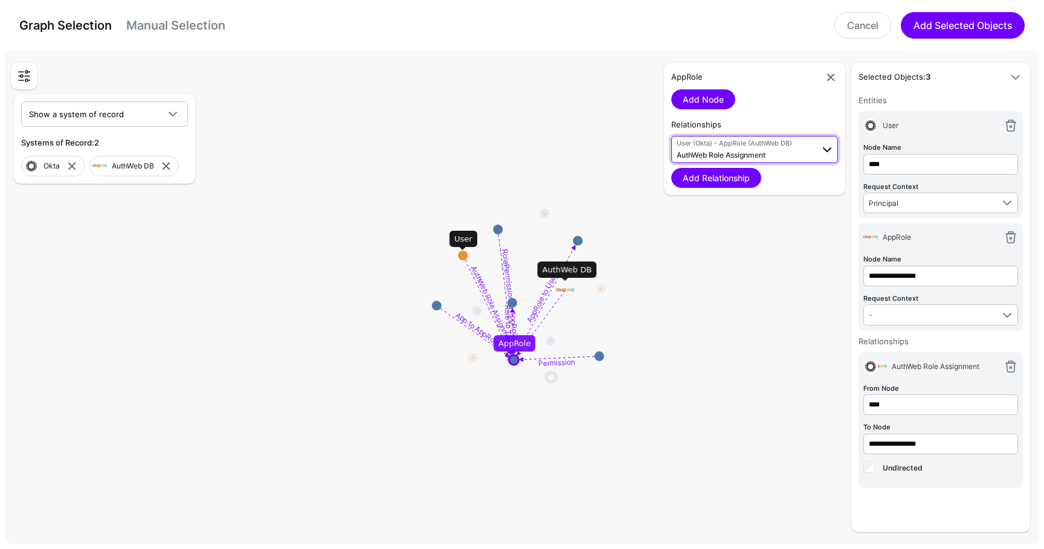
click at [719, 147] on span "User (Okta) - AppRole (AuthWeb DB)" at bounding box center [745, 143] width 136 height 10
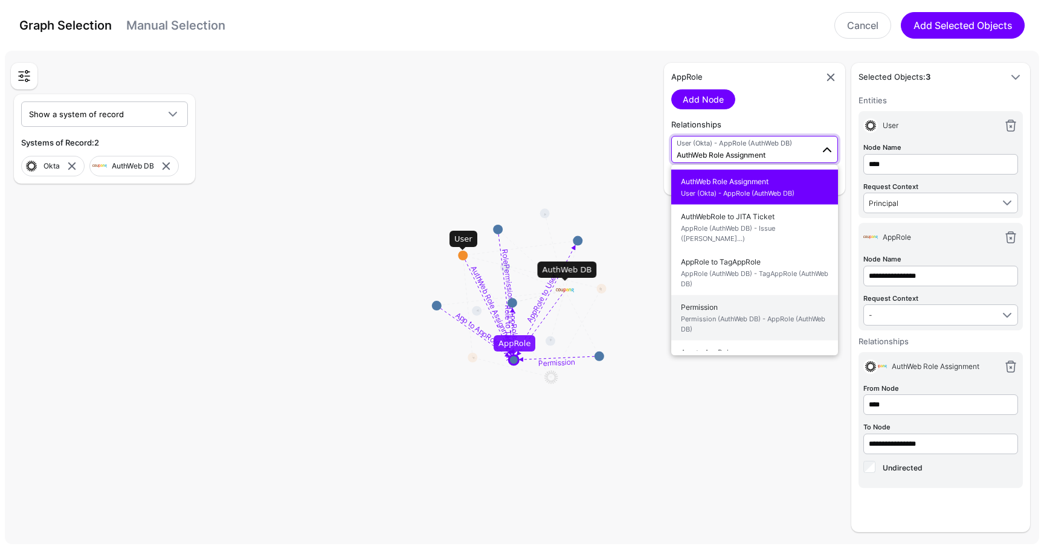
click at [719, 299] on span "Permission Permission (AuthWeb DB) - AppRole (AuthWeb DB)" at bounding box center [754, 318] width 147 height 38
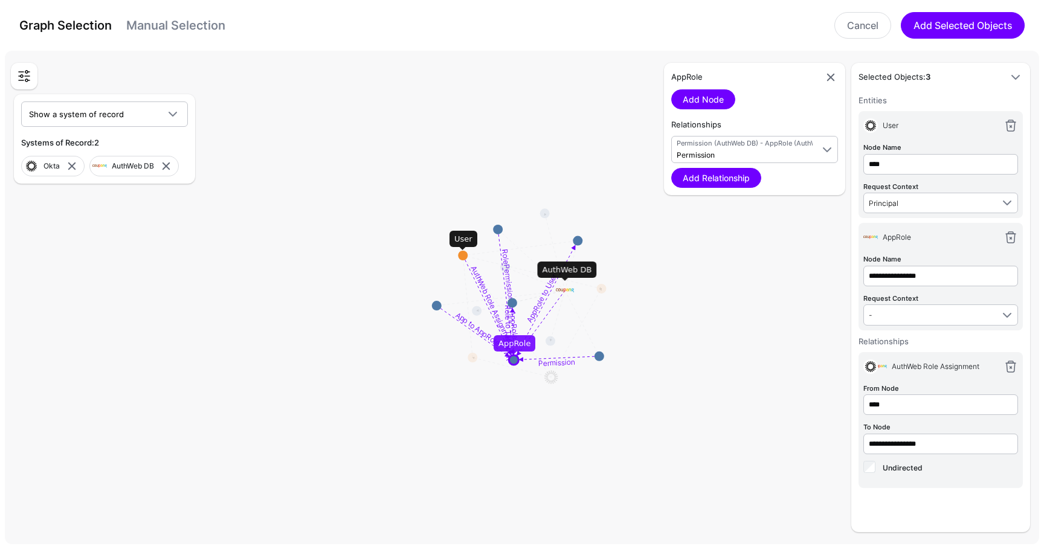
click at [731, 191] on div "AppRole Add Node Relationships Permission (AuthWeb DB) - AppRole (AuthWeb DB) P…" at bounding box center [754, 129] width 181 height 132
click at [726, 184] on link "Add Relationship" at bounding box center [716, 178] width 90 height 20
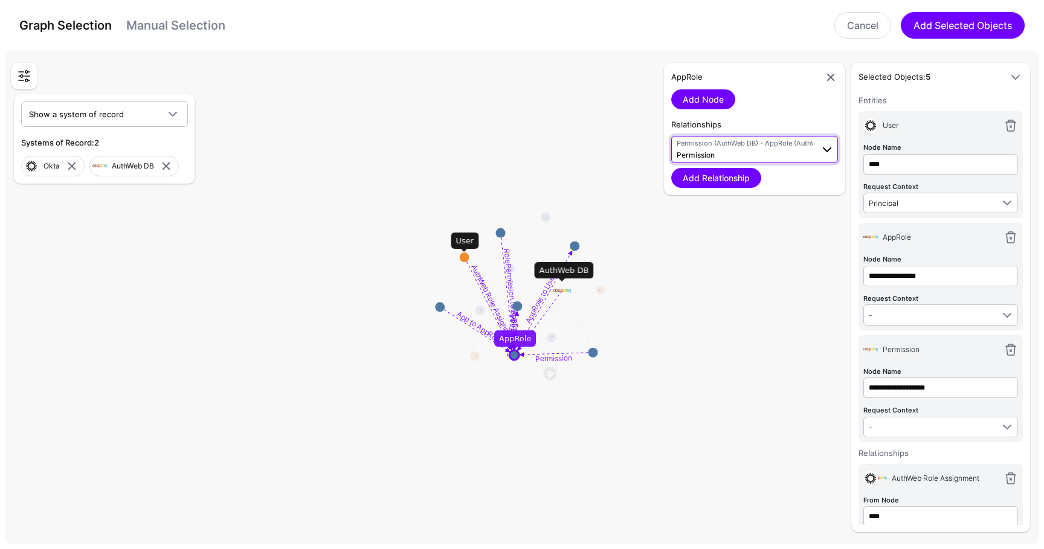
click at [726, 153] on span "Permission (AuthWeb DB) - AppRole (AuthWeb DB) Permission" at bounding box center [745, 149] width 136 height 23
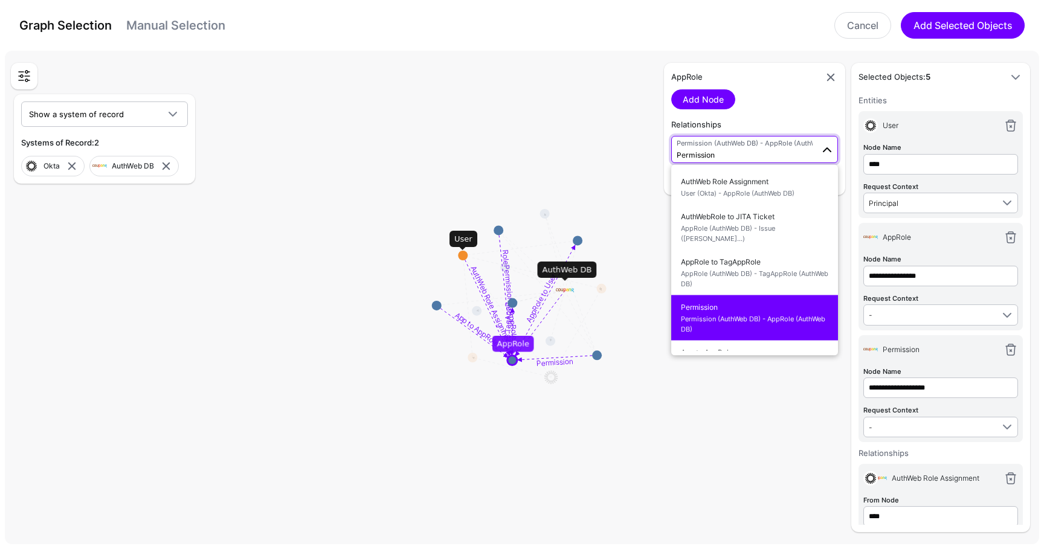
click at [634, 192] on rect at bounding box center [527, 300] width 104418 height 49852
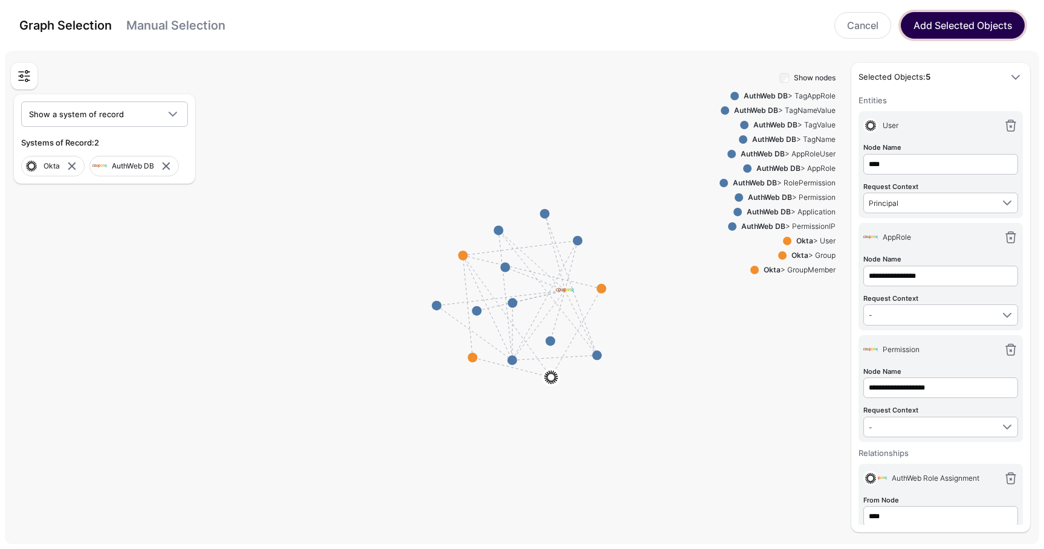
click at [947, 38] on button "Add Selected Objects" at bounding box center [963, 25] width 124 height 27
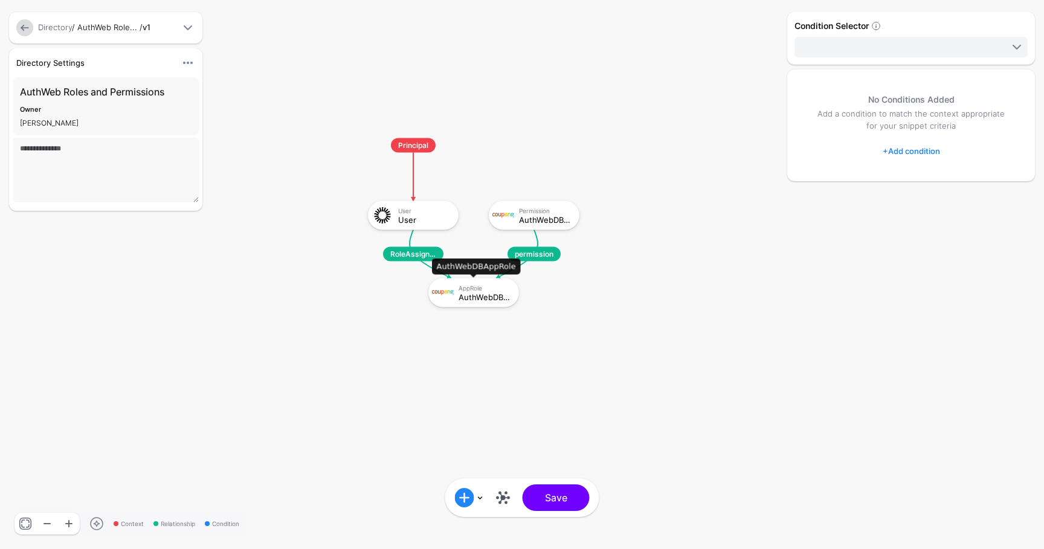
click at [465, 291] on div "AppRole AuthWebDBAppRole" at bounding box center [487, 292] width 57 height 17
click at [499, 502] on link at bounding box center [503, 497] width 19 height 19
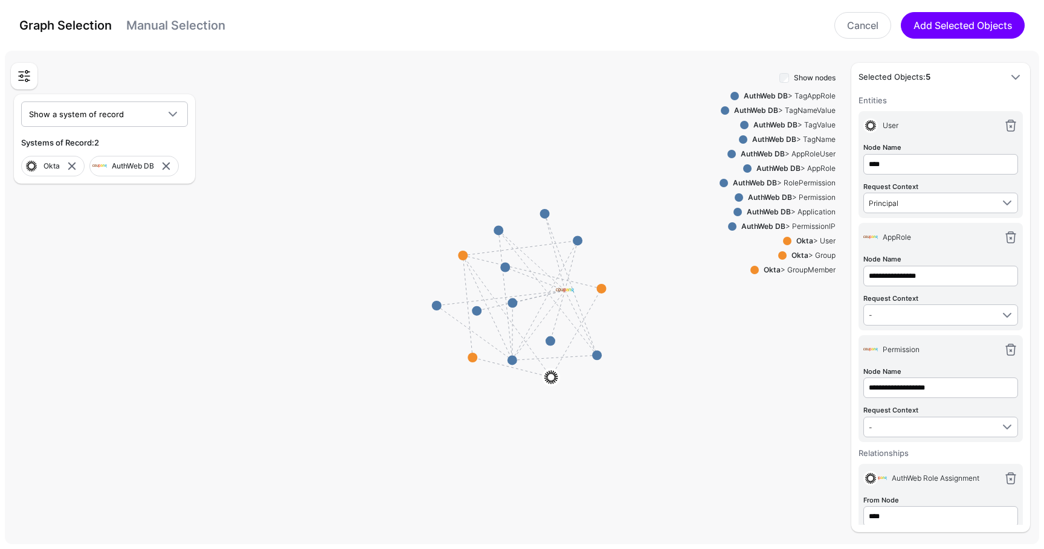
click at [812, 225] on div "AuthWeb DB > PermissionIP" at bounding box center [786, 226] width 99 height 11
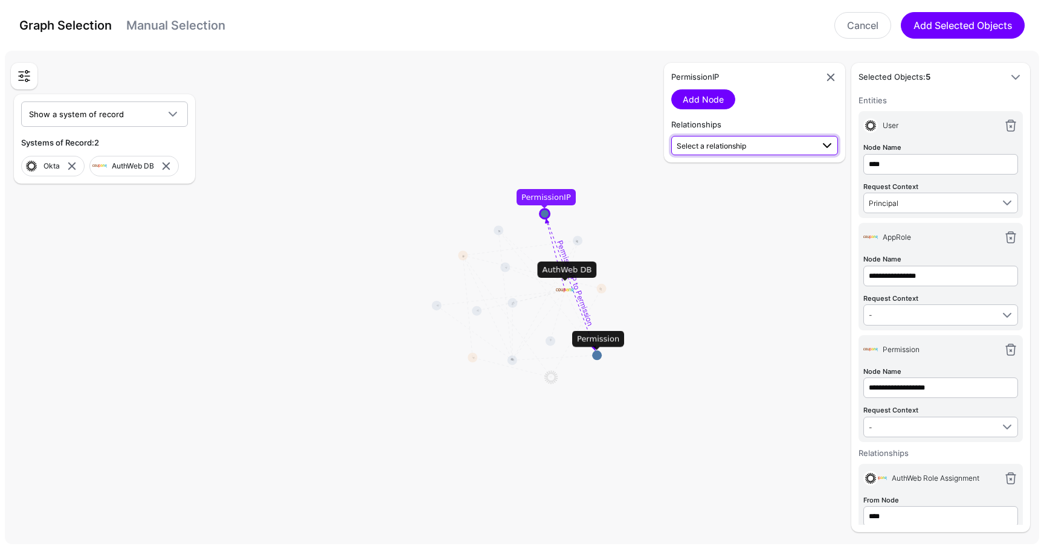
click at [758, 154] on link "Select a relationship" at bounding box center [754, 145] width 167 height 19
click at [761, 190] on span "PermissionIP (AuthWeb DB) - Permission (AuthWeb DB)" at bounding box center [754, 190] width 147 height 20
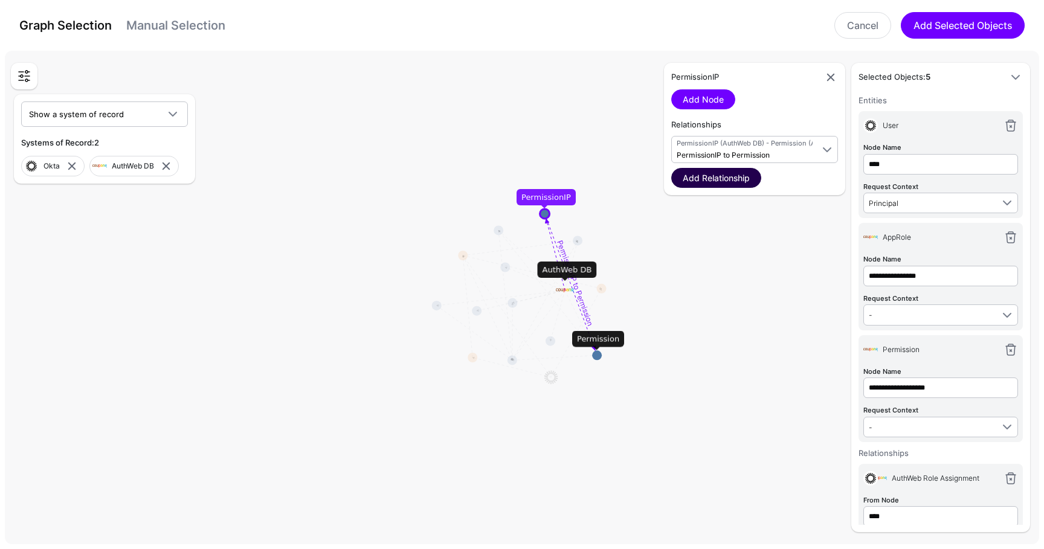
click at [738, 175] on link "Add Relationship" at bounding box center [716, 178] width 90 height 20
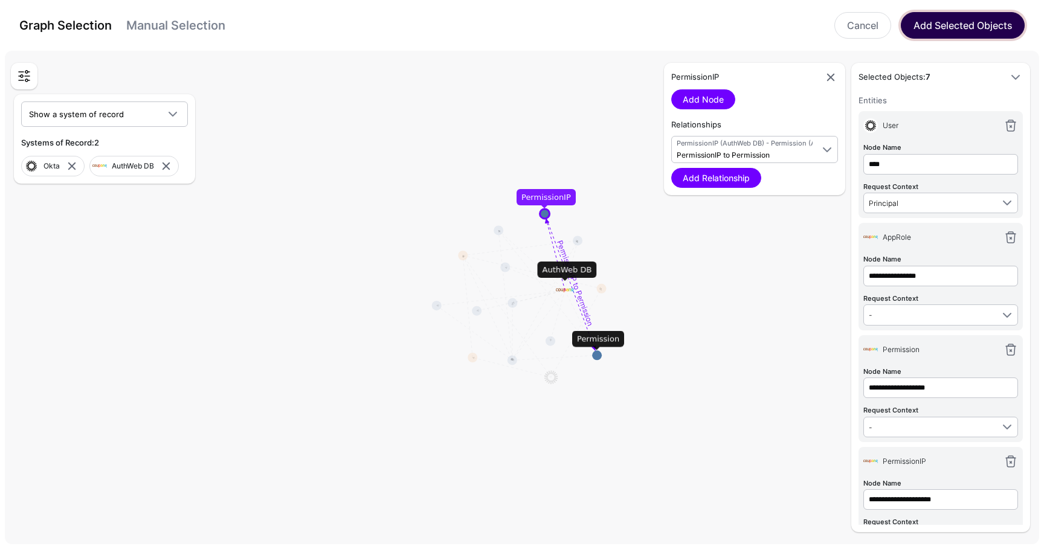
click at [954, 34] on button "Add Selected Objects" at bounding box center [963, 25] width 124 height 27
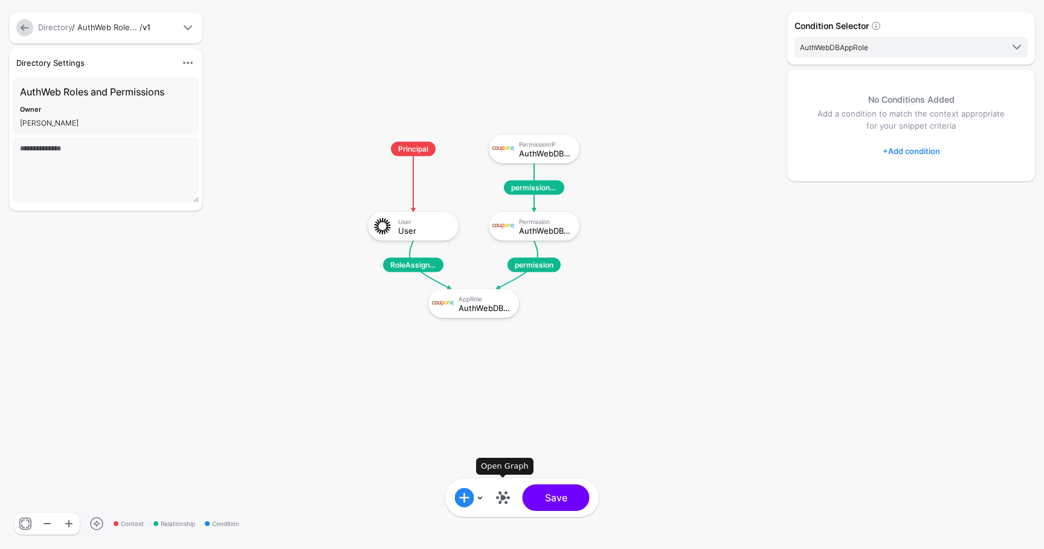
click at [504, 503] on link at bounding box center [503, 497] width 19 height 19
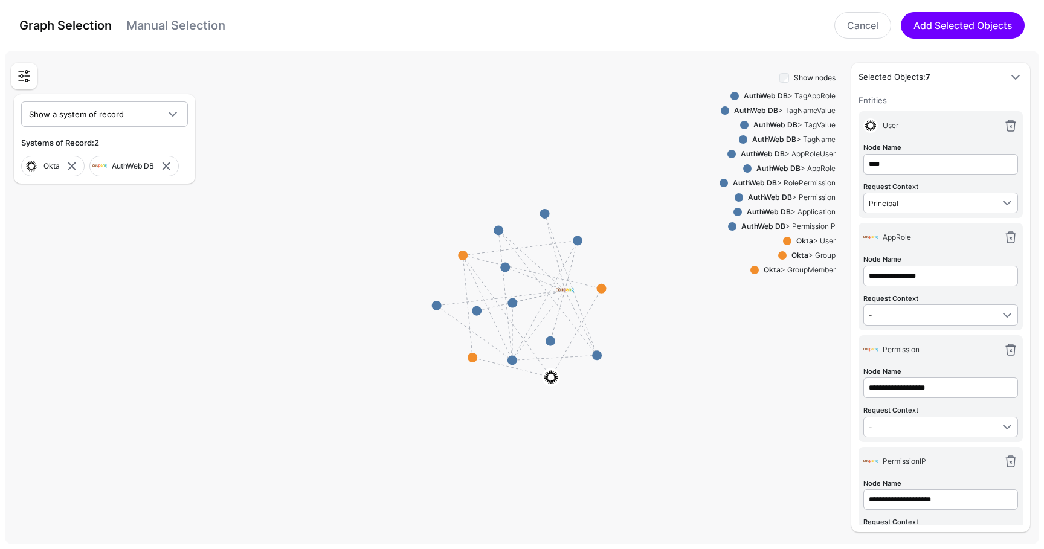
click at [804, 211] on div "AuthWeb DB > Application" at bounding box center [789, 212] width 94 height 11
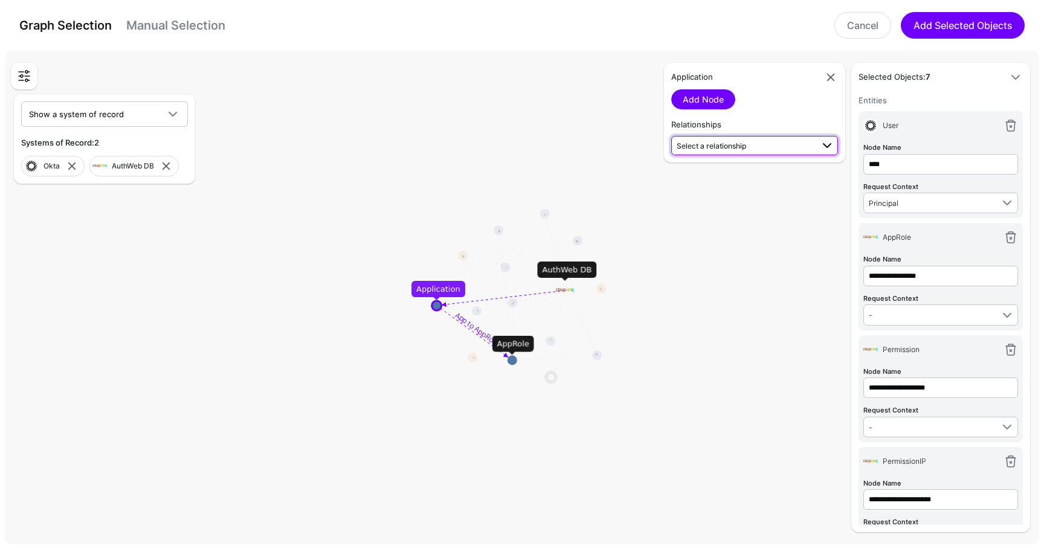
click at [698, 155] on link "Select a relationship" at bounding box center [754, 145] width 167 height 19
click at [780, 236] on span "Application (AuthWeb DB) - AppRole (AuthWeb DB)" at bounding box center [754, 235] width 147 height 20
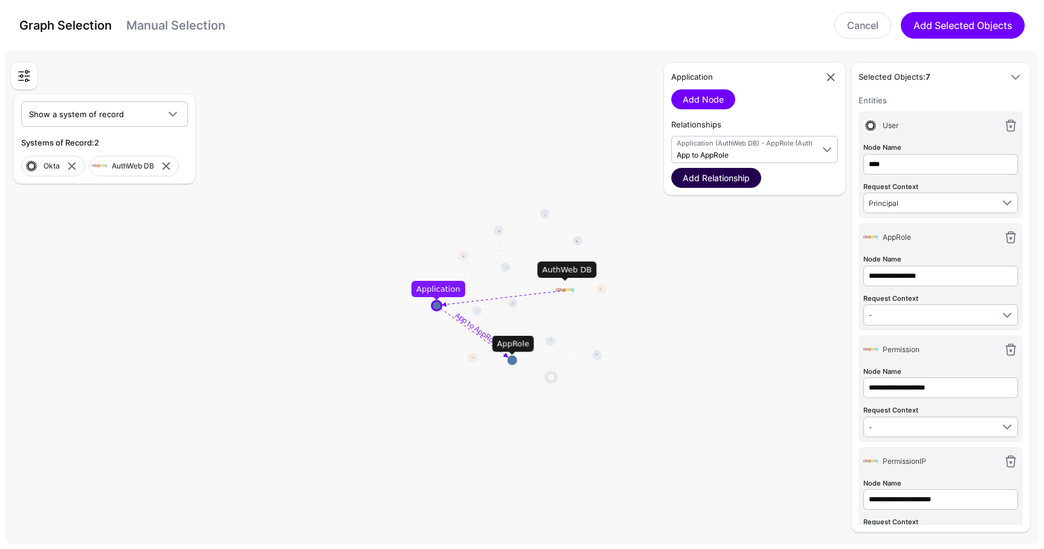
click at [735, 186] on link "Add Relationship" at bounding box center [716, 178] width 90 height 20
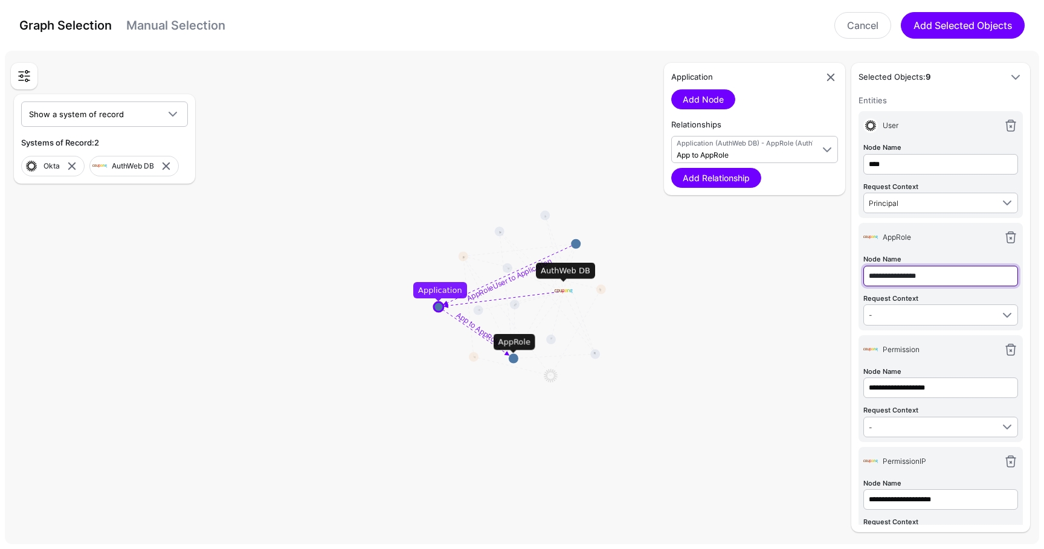
click at [959, 175] on input "**********" at bounding box center [941, 164] width 155 height 21
type input "****"
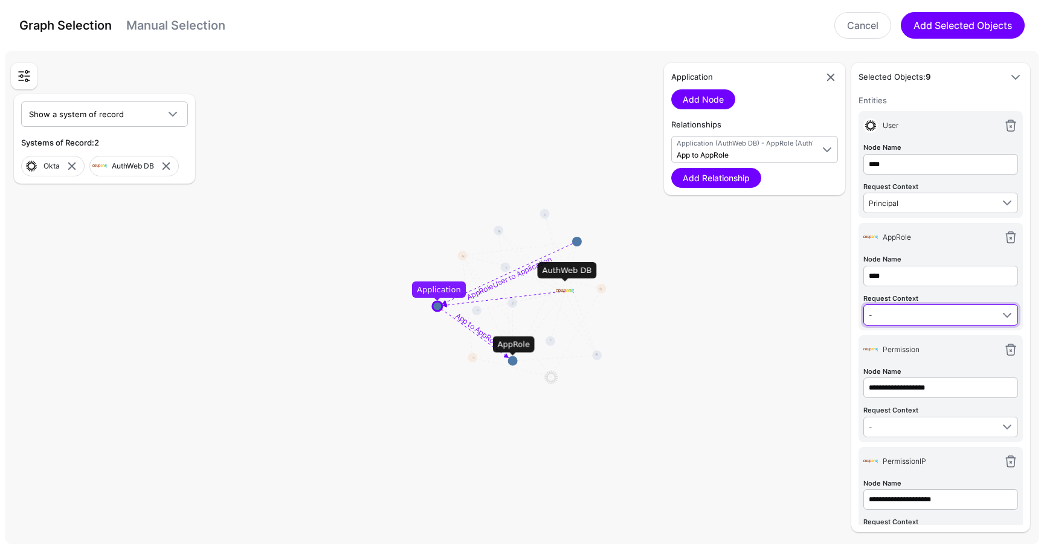
type input "****"
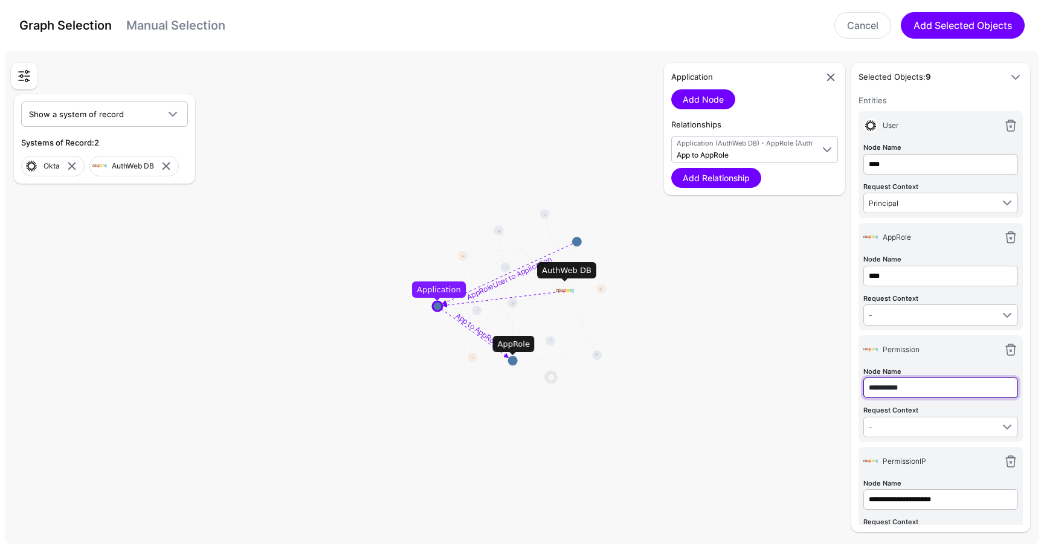
type input "**********"
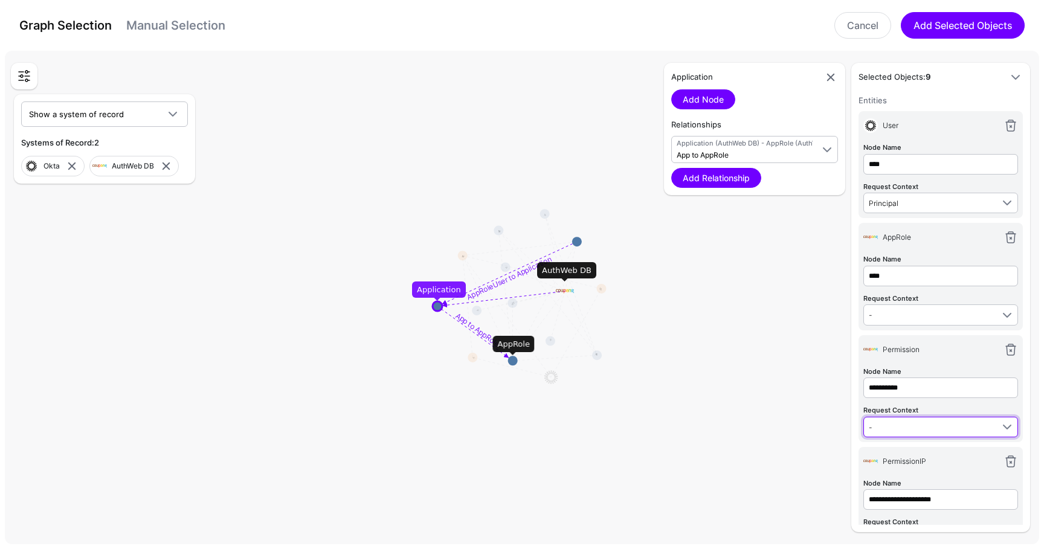
type input "**********"
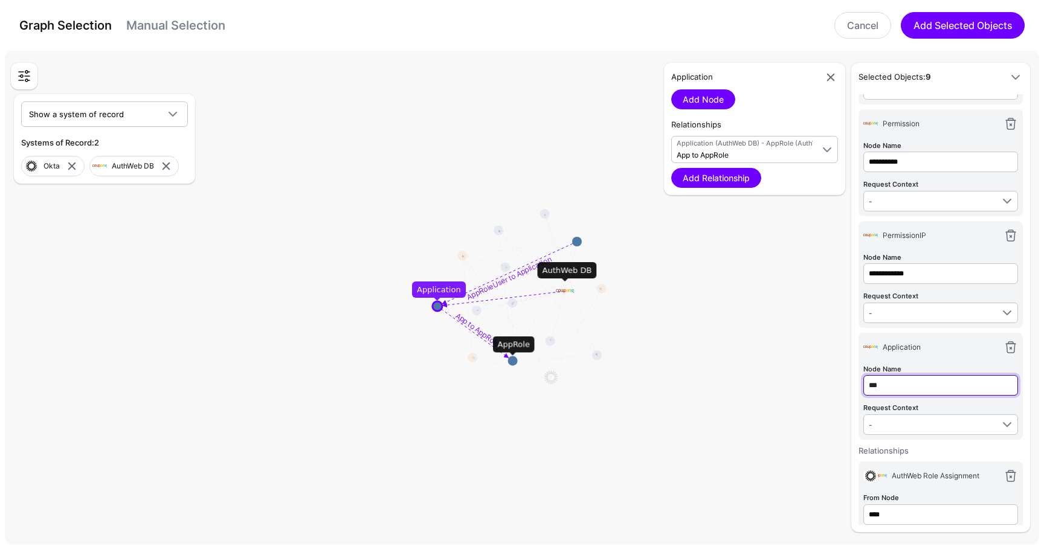
type input "***"
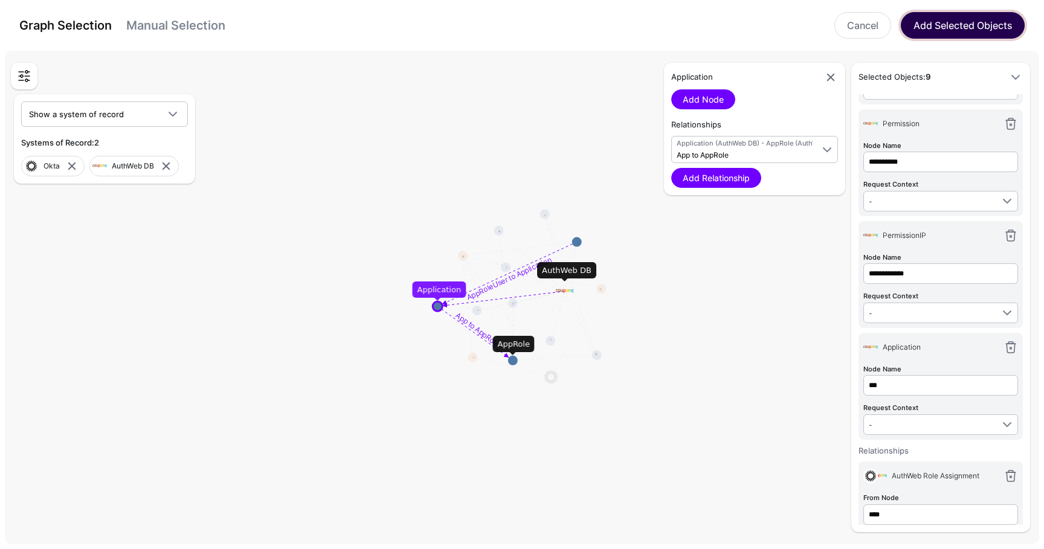
click at [972, 23] on button "Add Selected Objects" at bounding box center [963, 25] width 124 height 27
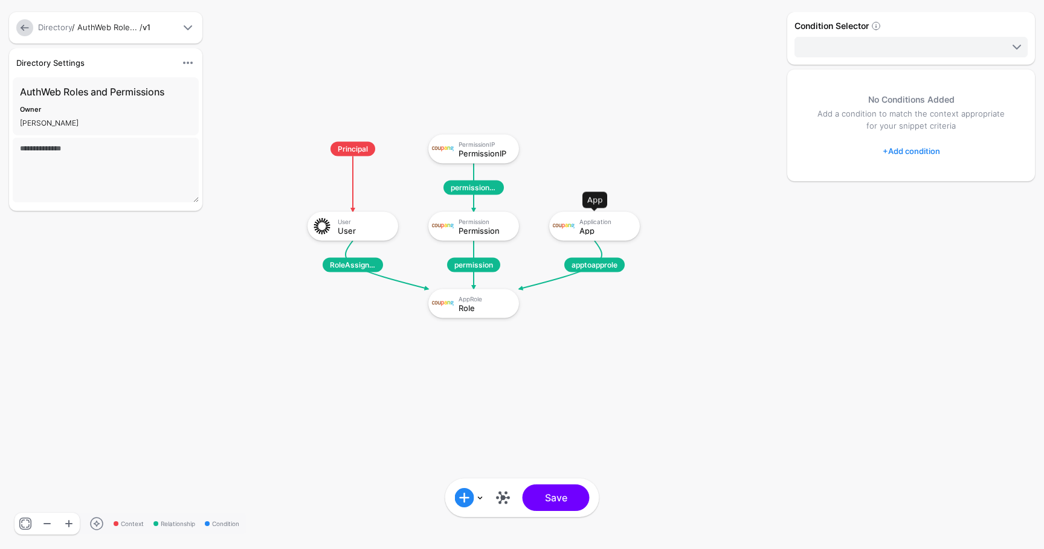
click at [600, 226] on div "App" at bounding box center [605, 230] width 52 height 8
click at [908, 149] on link "+ Add condition" at bounding box center [911, 150] width 57 height 19
click at [917, 196] on div "Graph Condition" at bounding box center [960, 200] width 93 height 11
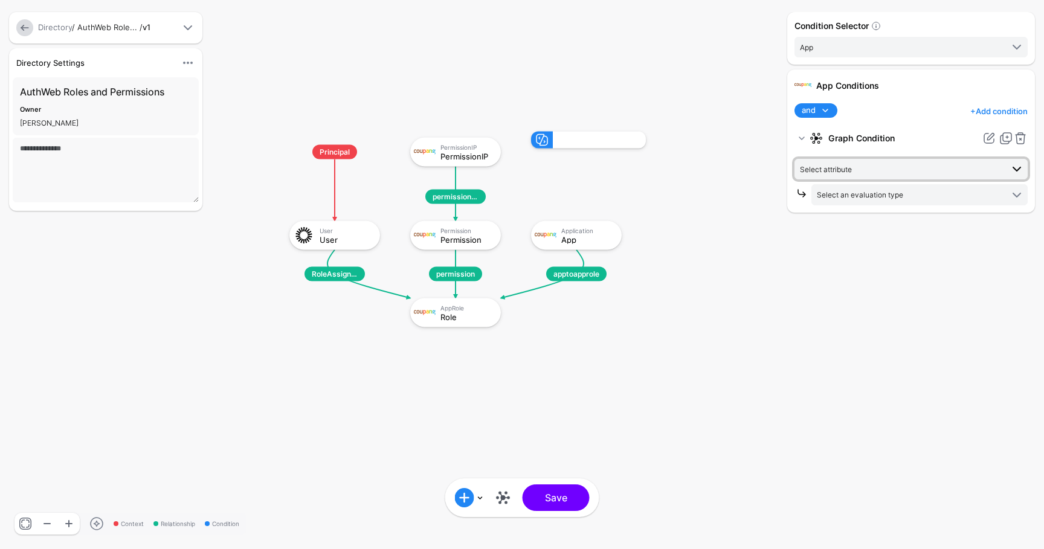
click at [857, 175] on span "Select attribute" at bounding box center [901, 169] width 202 height 13
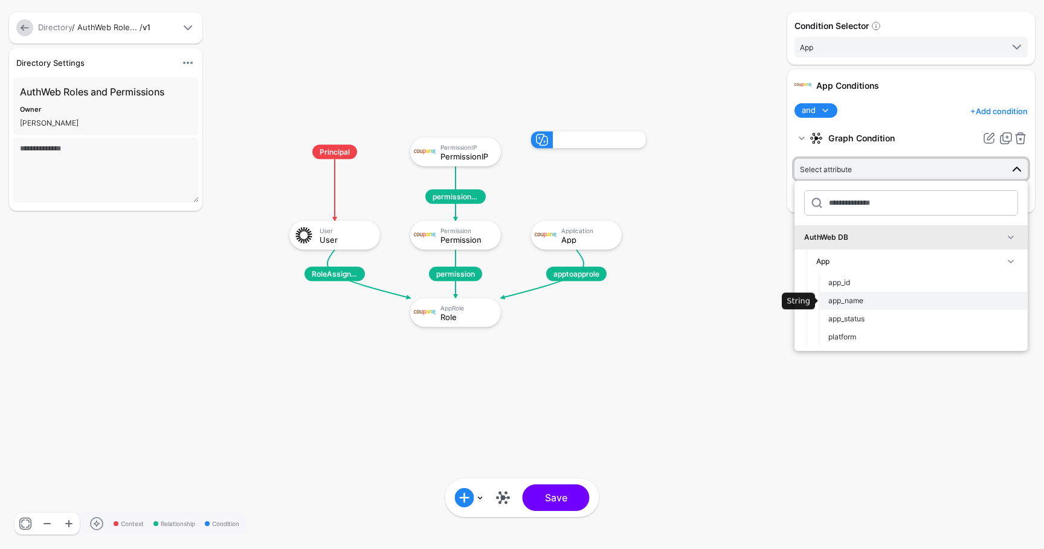
click at [869, 302] on div "app_name" at bounding box center [923, 300] width 190 height 11
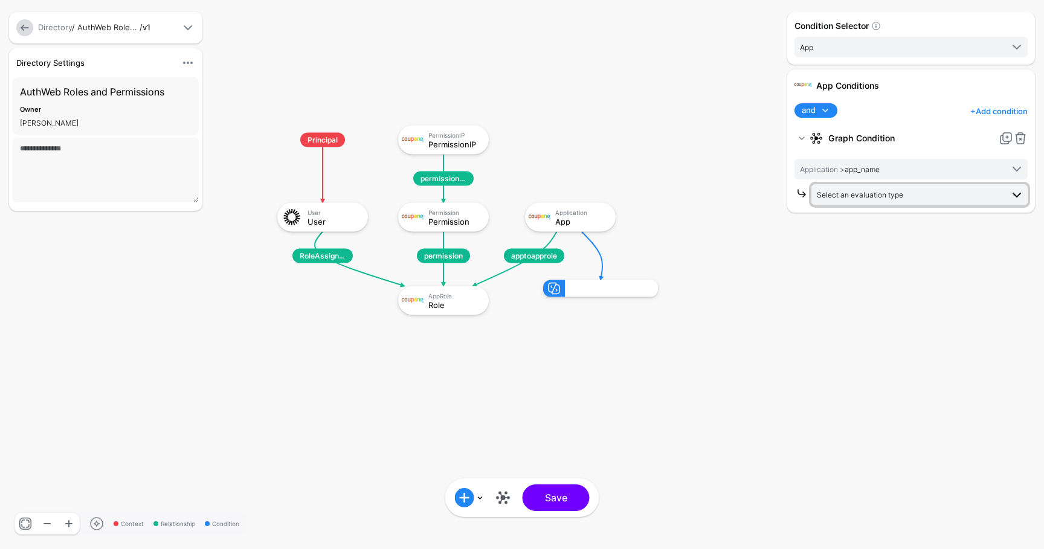
click at [882, 195] on span "Select an evaluation type" at bounding box center [860, 194] width 86 height 9
click at [872, 353] on span "Request Context Evaluate against context in the request" at bounding box center [919, 355] width 197 height 28
click at [854, 250] on span "-" at bounding box center [910, 245] width 186 height 13
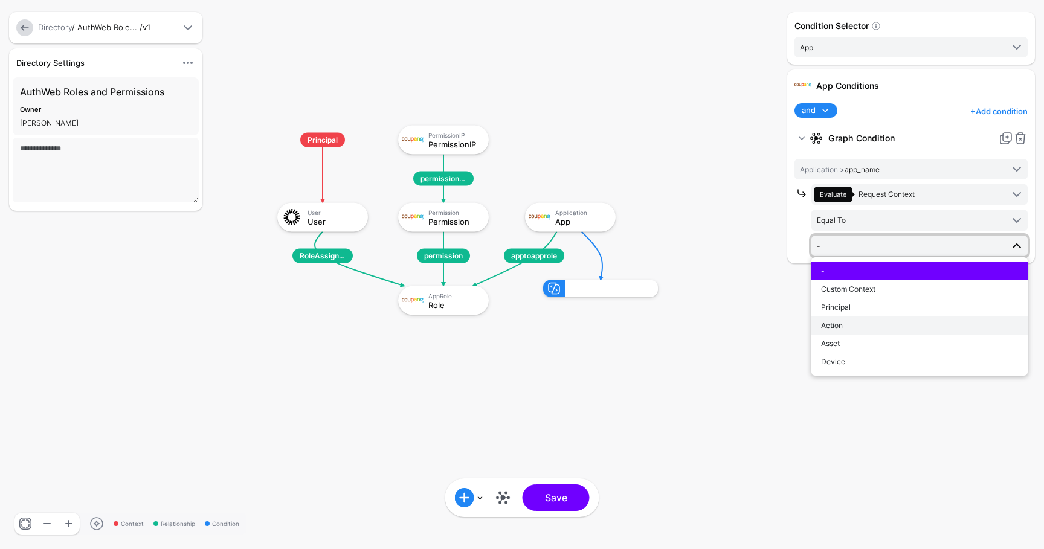
click at [860, 320] on div "Action" at bounding box center [919, 325] width 197 height 11
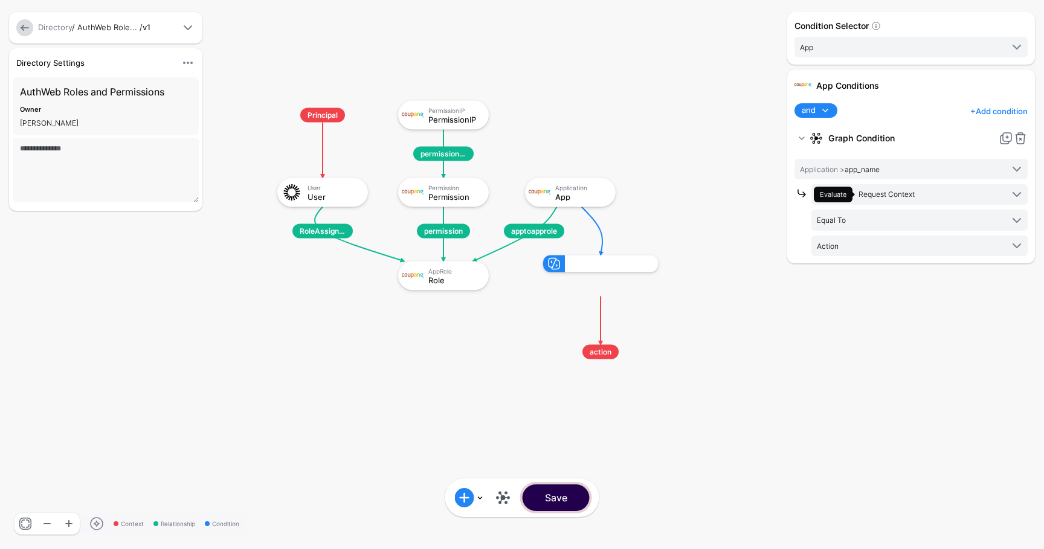
click at [562, 502] on button "Save" at bounding box center [556, 498] width 67 height 27
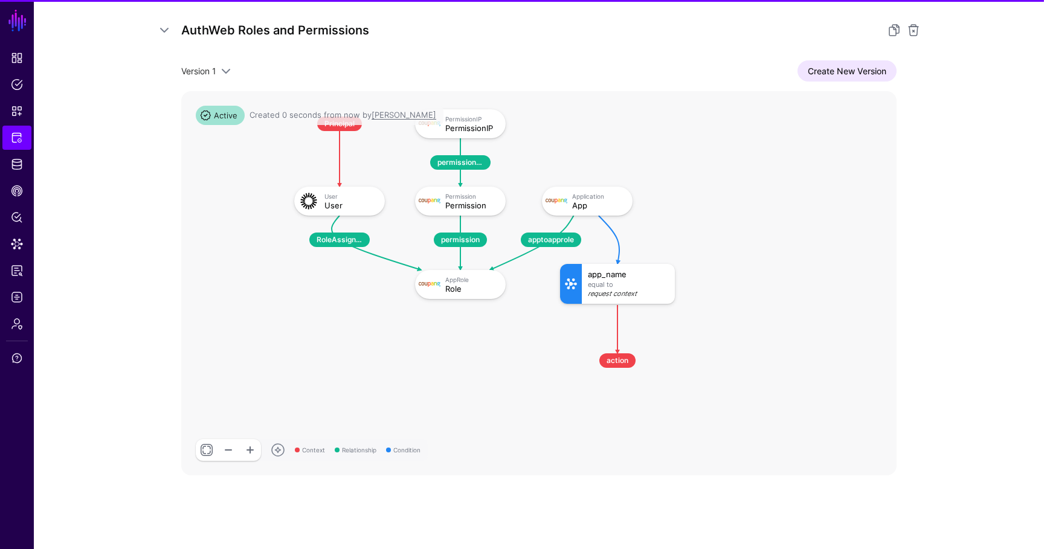
scroll to position [194, 0]
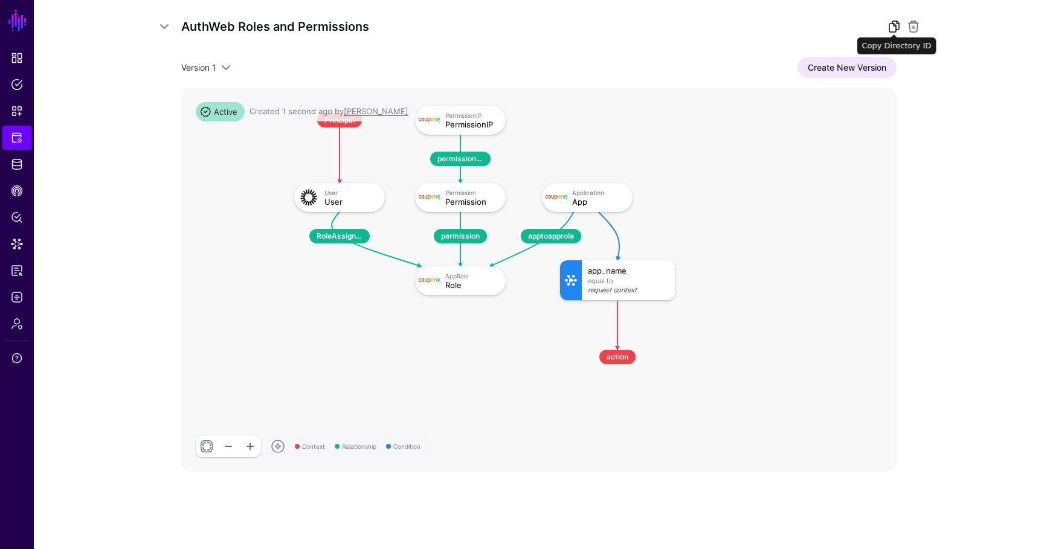
click at [888, 30] on link at bounding box center [894, 26] width 15 height 15
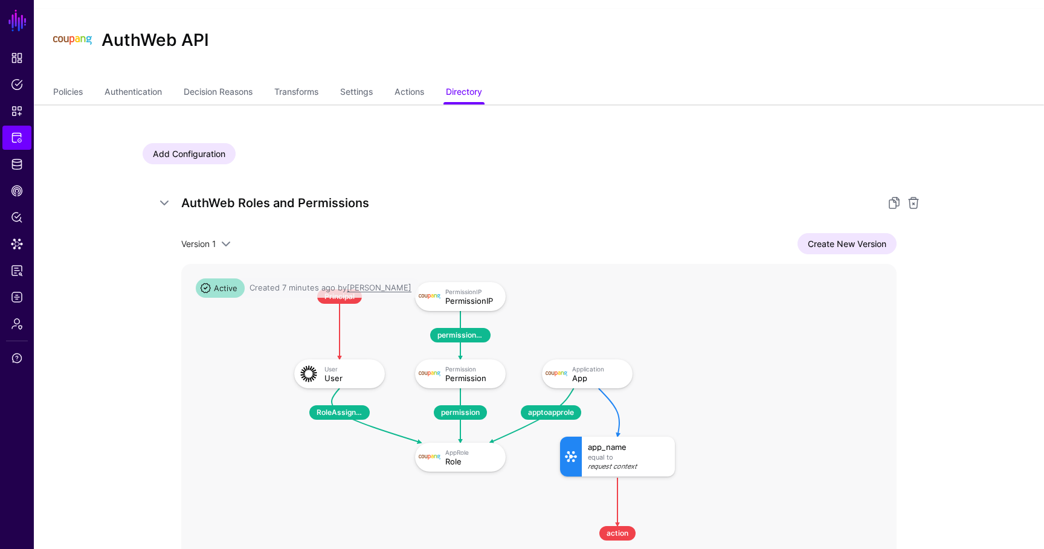
scroll to position [0, 0]
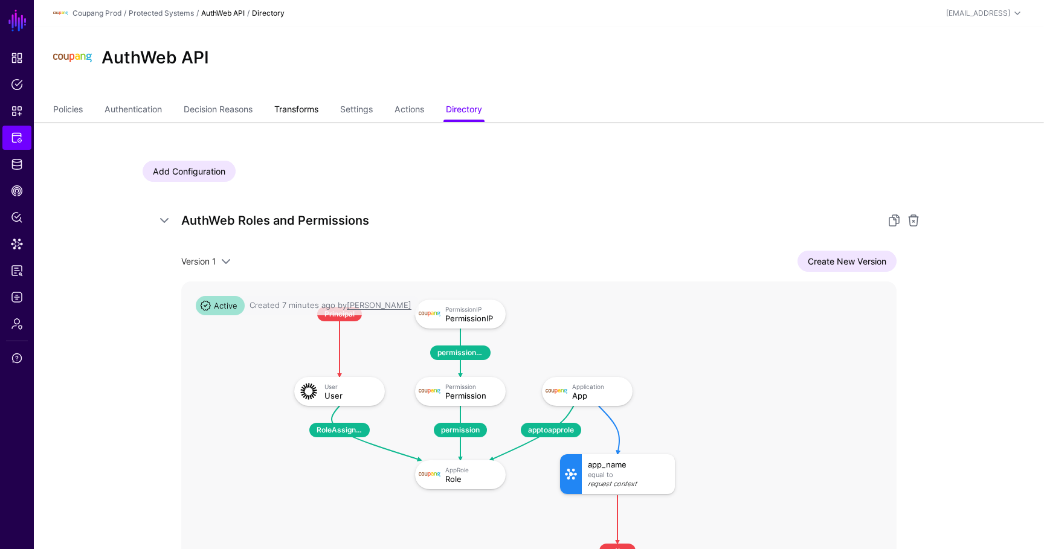
click at [315, 102] on link "Transforms" at bounding box center [296, 110] width 44 height 23
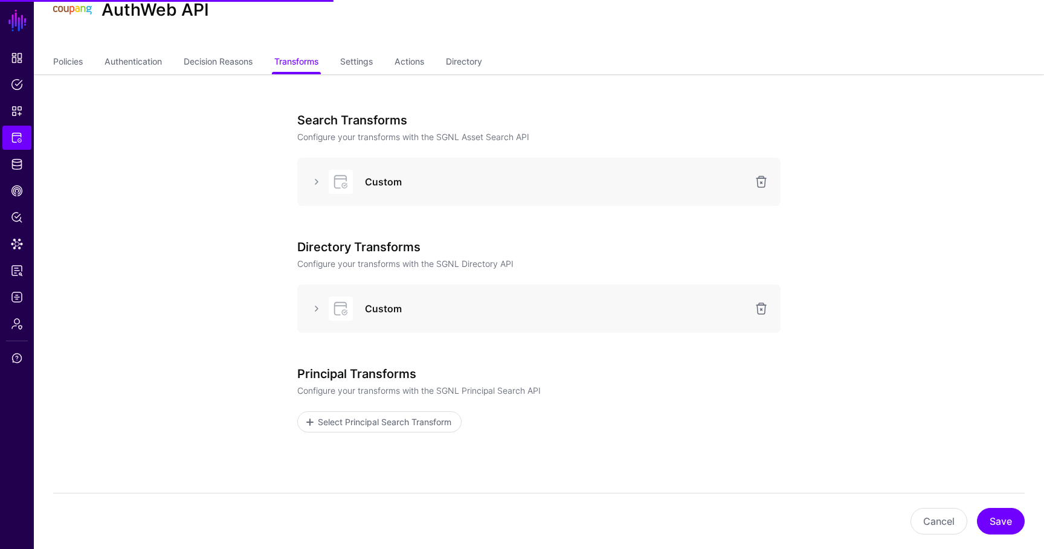
scroll to position [98, 0]
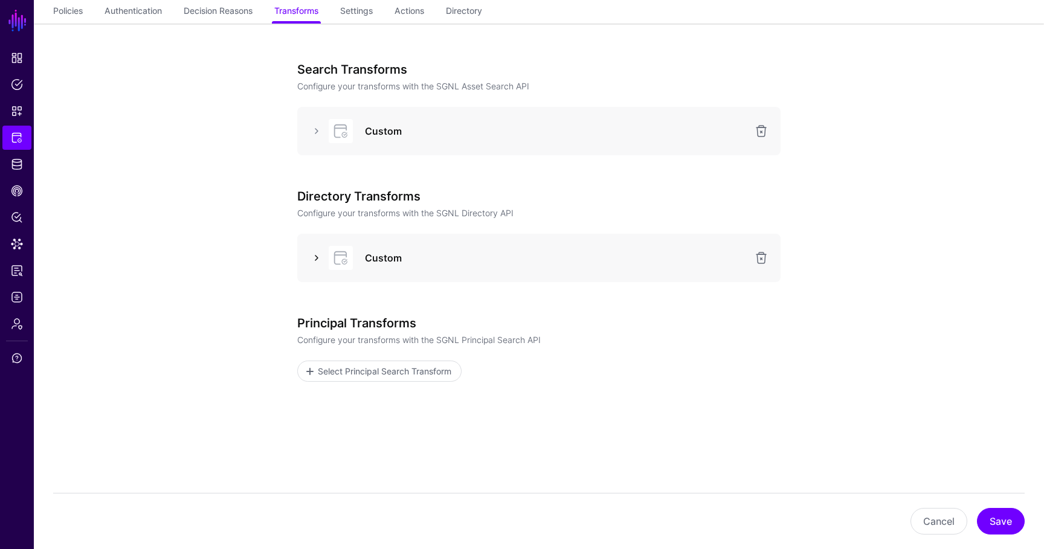
click at [320, 259] on link at bounding box center [316, 258] width 15 height 15
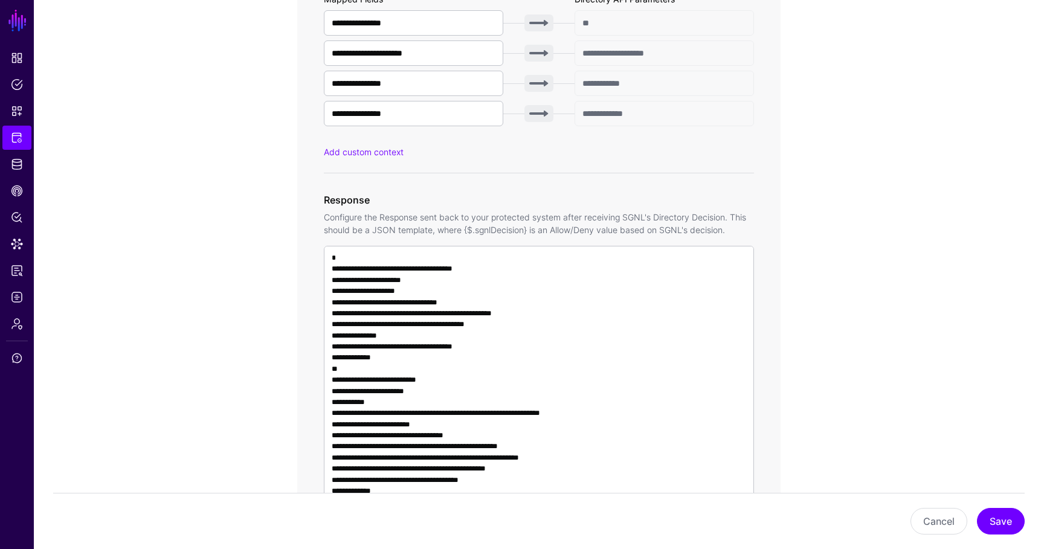
scroll to position [670, 0]
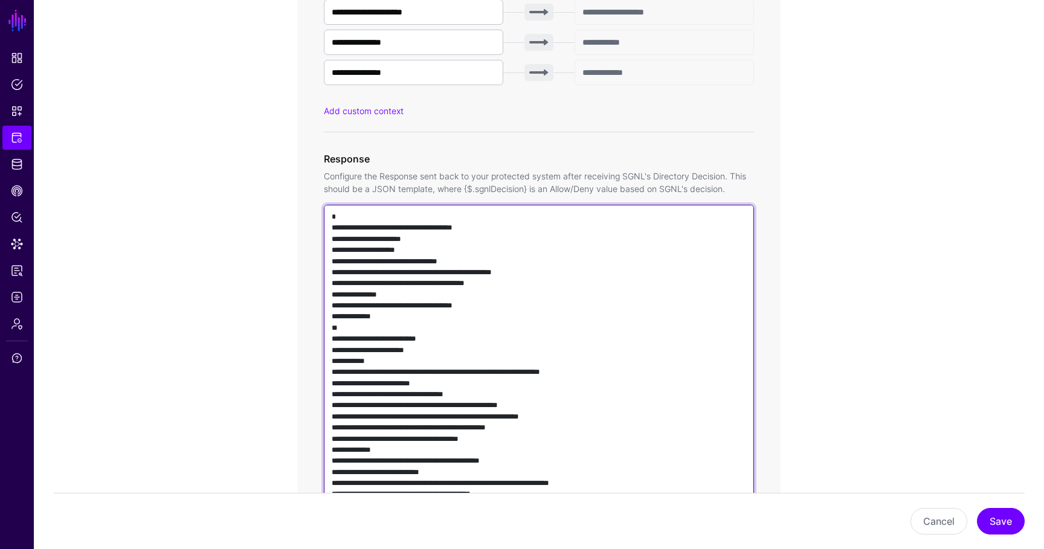
click at [391, 338] on textarea at bounding box center [539, 378] width 430 height 346
paste textarea "**********"
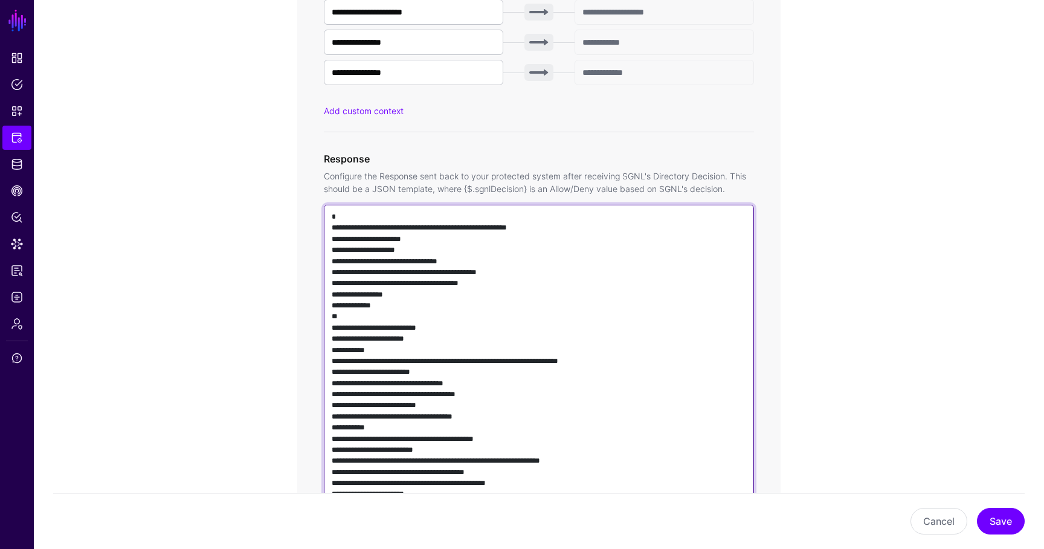
scroll to position [671, 0]
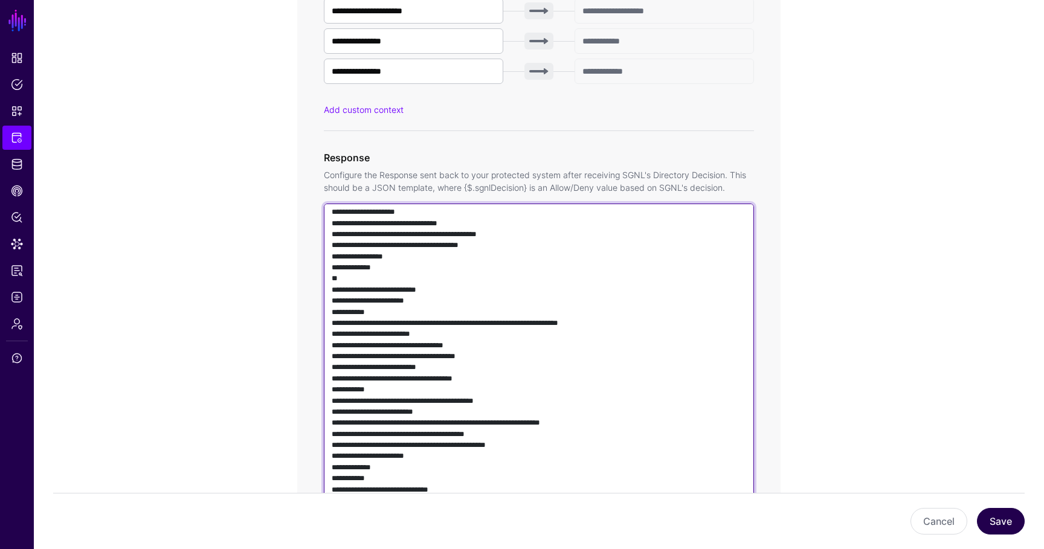
type textarea "**********"
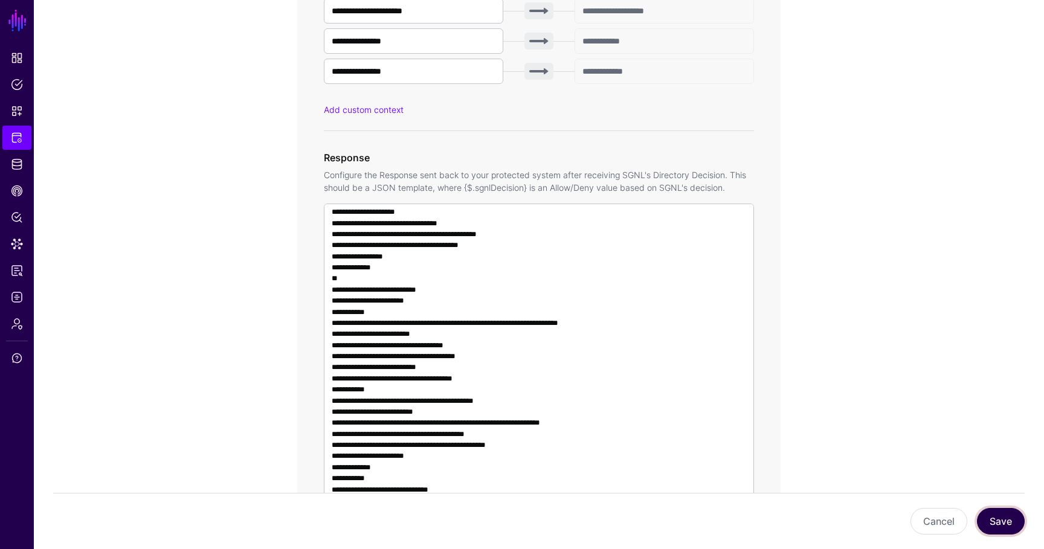
click at [1008, 523] on button "Save" at bounding box center [1001, 521] width 48 height 27
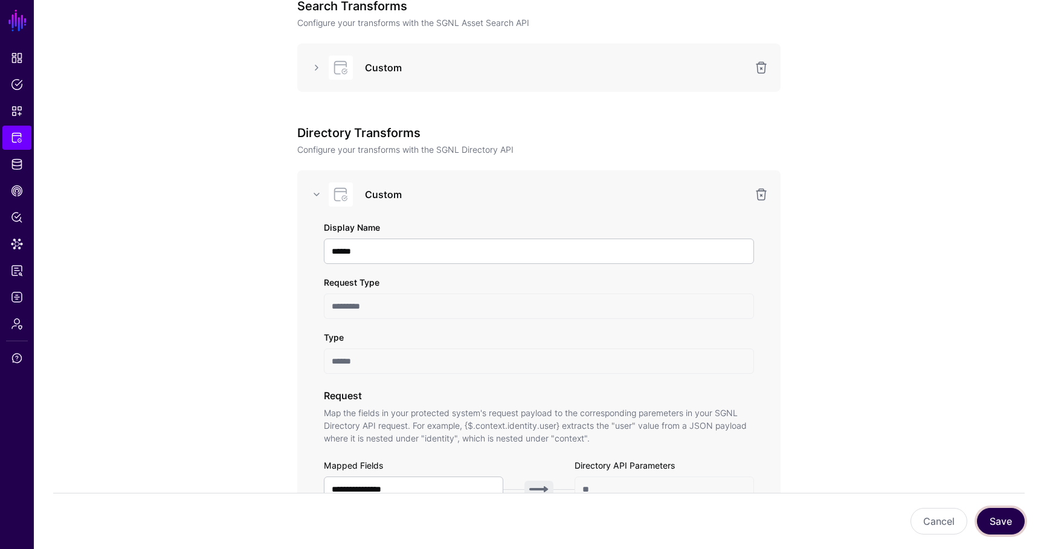
scroll to position [0, 0]
